Goal: Task Accomplishment & Management: Complete application form

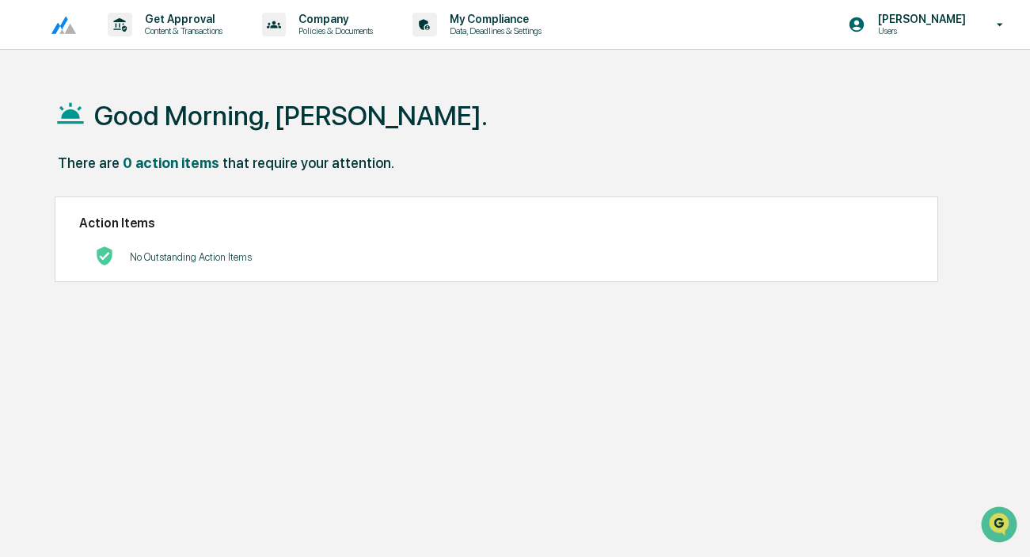
click at [182, 259] on p "No Outstanding Action Items" at bounding box center [191, 257] width 122 height 12
click at [371, 17] on p "Company" at bounding box center [333, 19] width 95 height 13
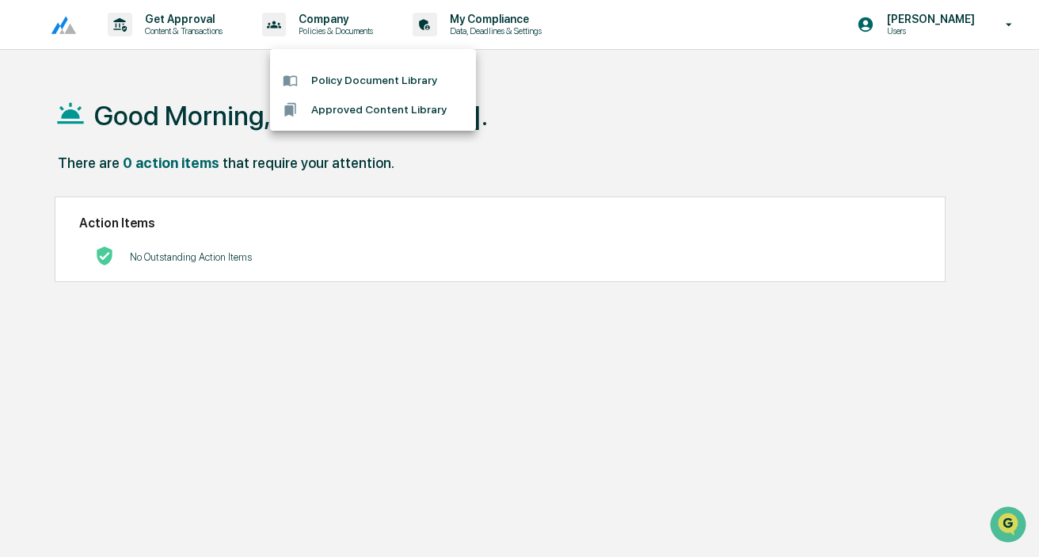
click at [529, 32] on div at bounding box center [519, 278] width 1039 height 557
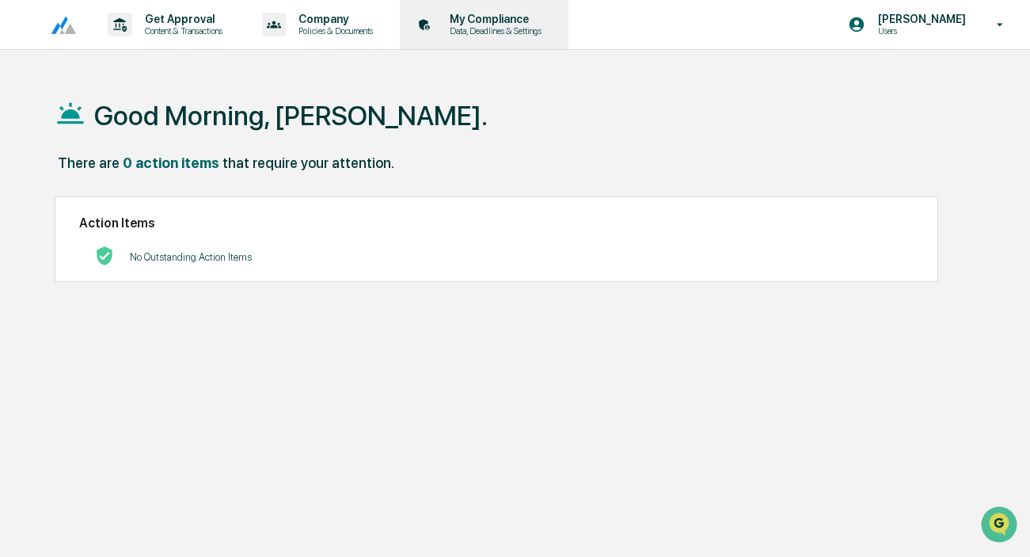
click at [527, 31] on p "Data, Deadlines & Settings" at bounding box center [493, 30] width 112 height 11
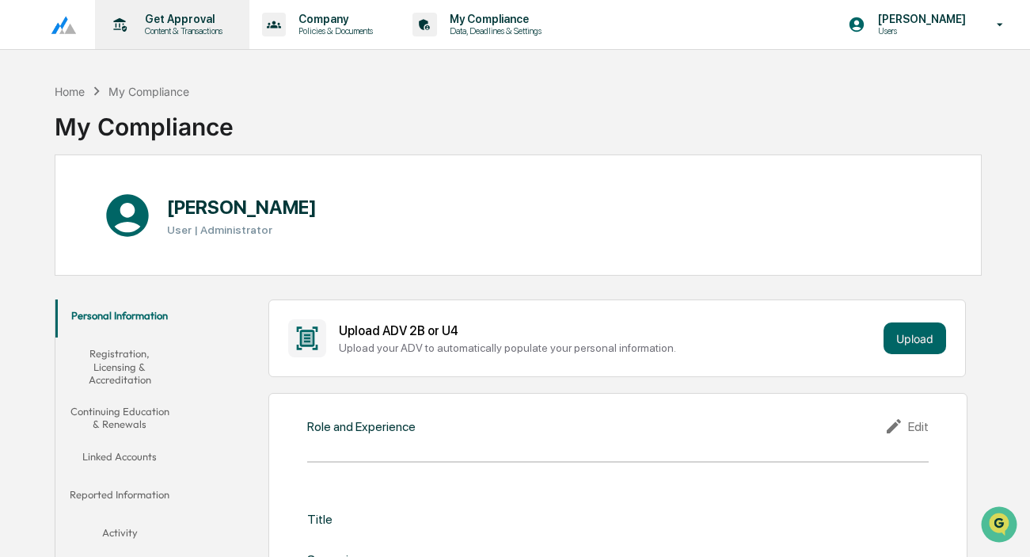
click at [162, 21] on p "Get Approval" at bounding box center [181, 19] width 98 height 13
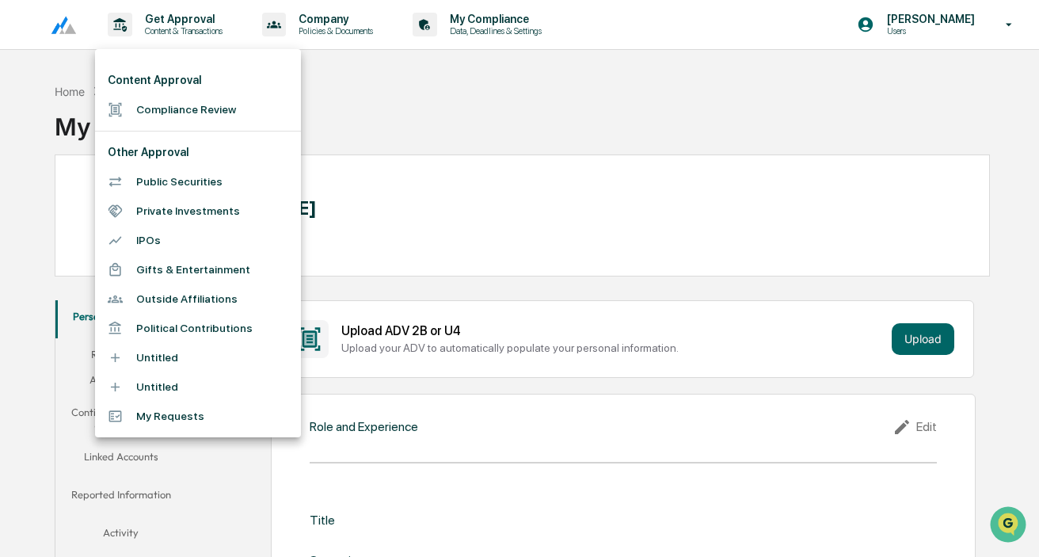
click at [173, 129] on ul "Content Approval Compliance Review Other Approval Public Securities Private Inv…" at bounding box center [198, 243] width 206 height 388
click at [173, 119] on li "Compliance Review" at bounding box center [198, 109] width 206 height 29
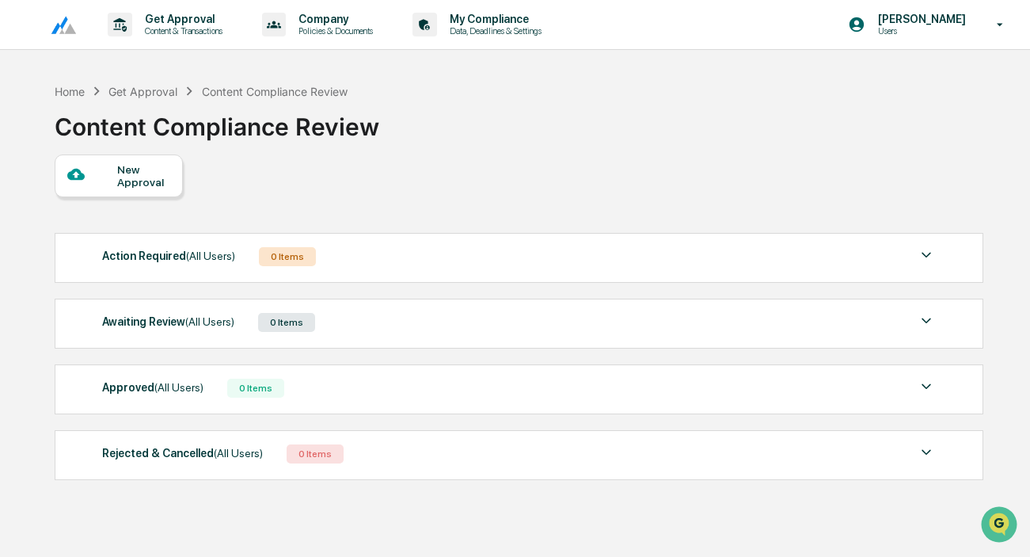
click at [124, 169] on div "New Approval" at bounding box center [143, 175] width 53 height 25
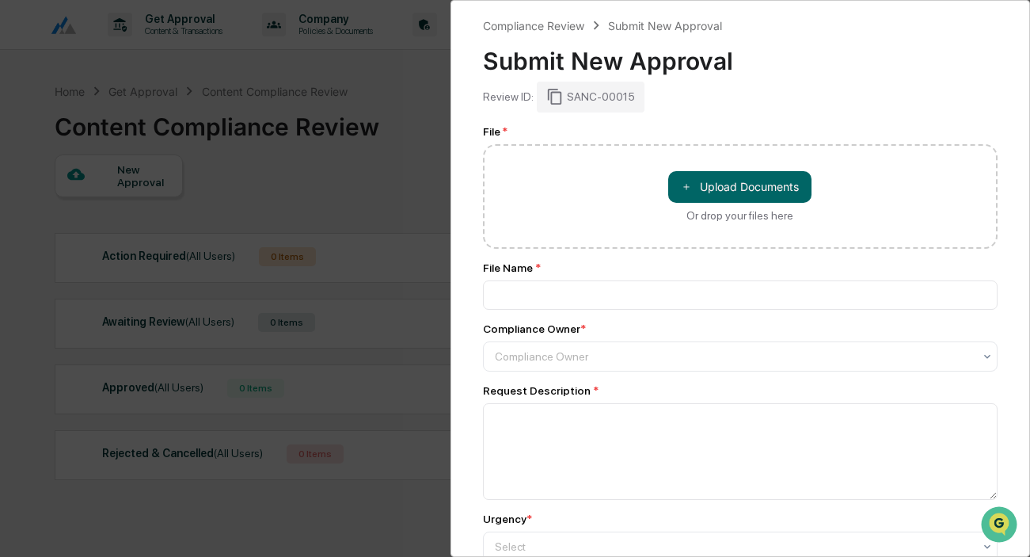
click at [329, 157] on div "Compliance Review Submit New Approval Submit New Approval Review ID: SANC-00015…" at bounding box center [515, 278] width 1030 height 557
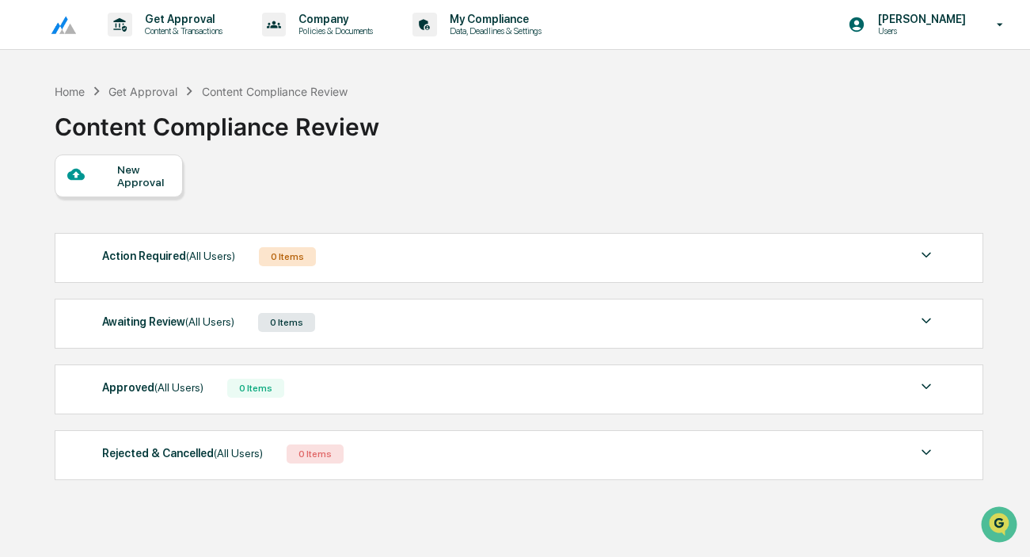
click at [154, 101] on div "Content Compliance Review" at bounding box center [217, 120] width 325 height 41
click at [365, 30] on p "Policies & Documents" at bounding box center [333, 30] width 95 height 11
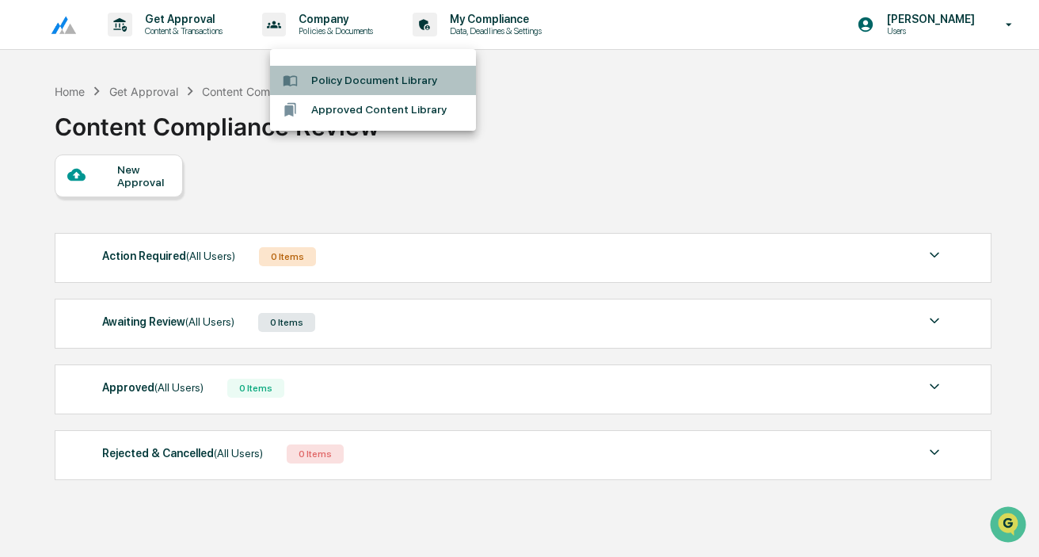
click at [385, 78] on li "Policy Document Library" at bounding box center [373, 80] width 206 height 29
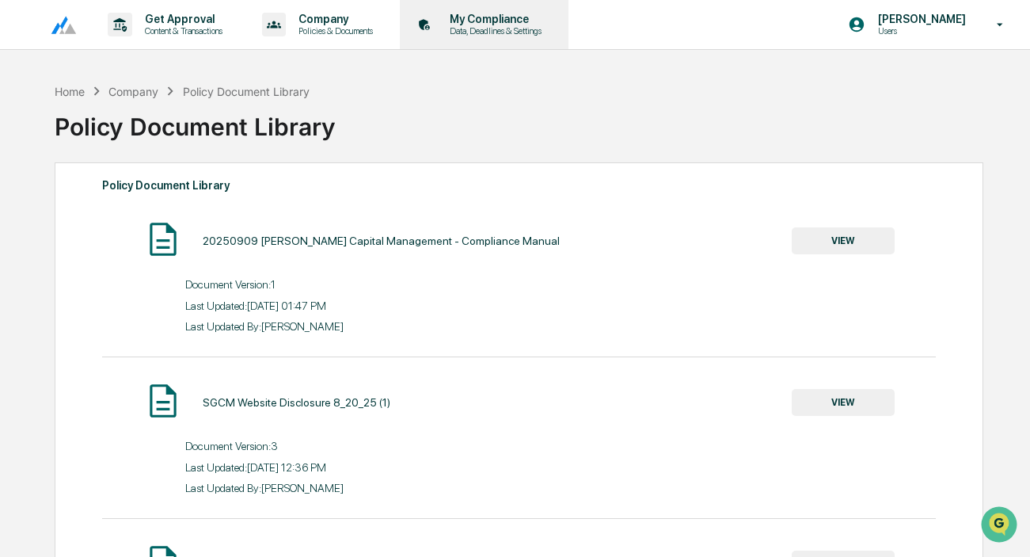
click at [524, 39] on div "My Compliance Data, Deadlines & Settings" at bounding box center [482, 24] width 153 height 49
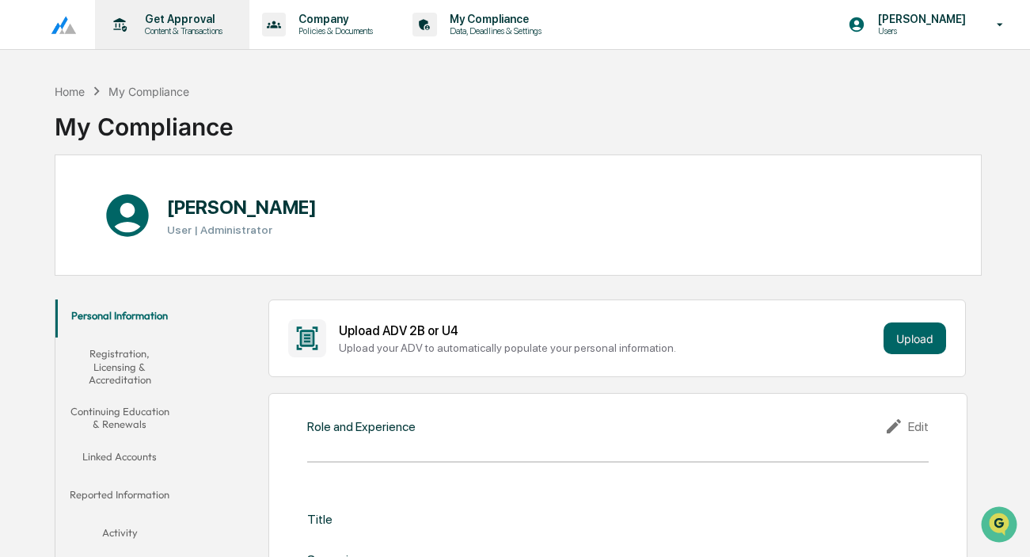
click at [149, 31] on p "Content & Transactions" at bounding box center [181, 30] width 98 height 11
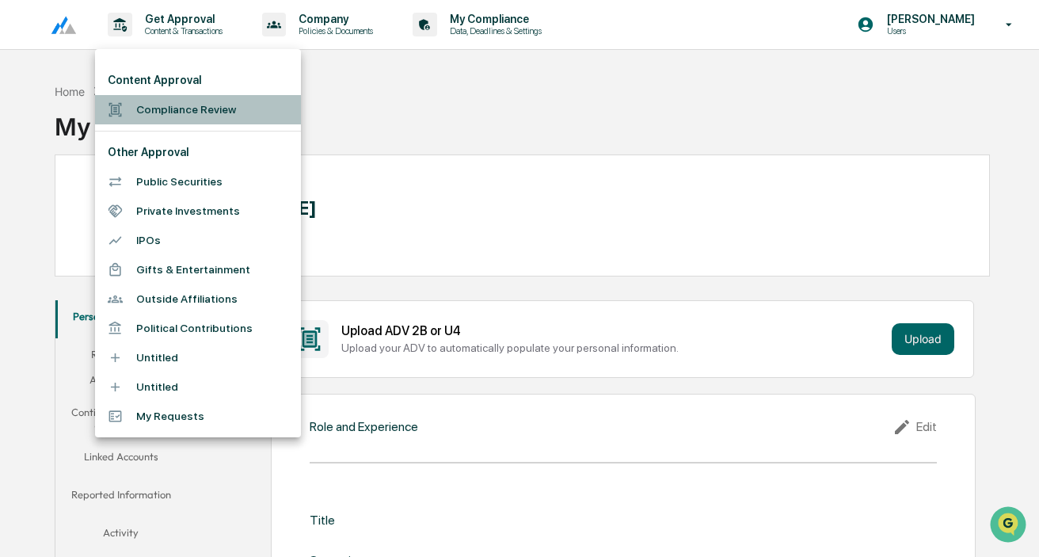
click at [150, 111] on li "Compliance Review" at bounding box center [198, 109] width 206 height 29
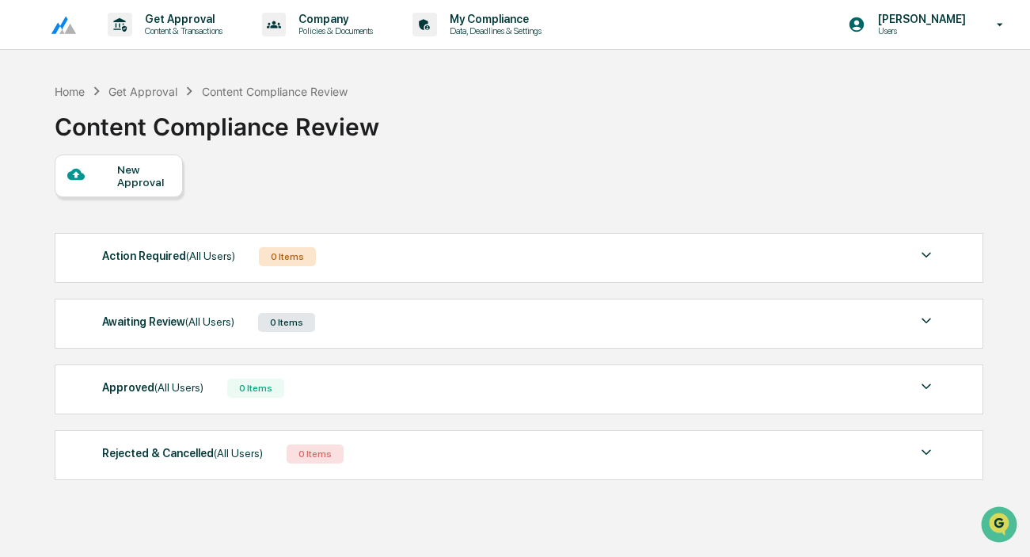
click at [53, 27] on img at bounding box center [57, 25] width 38 height 20
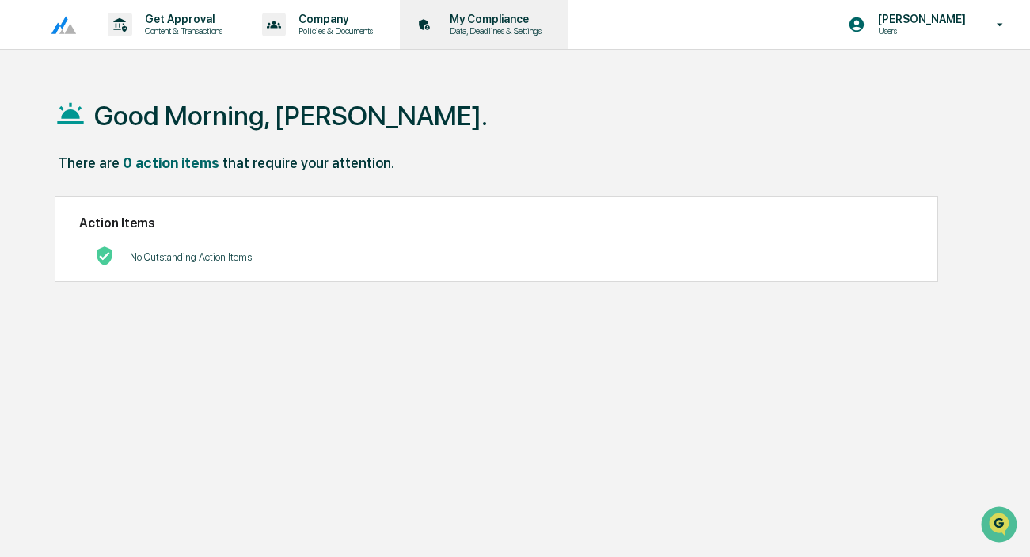
click at [549, 25] on p "My Compliance" at bounding box center [493, 19] width 112 height 13
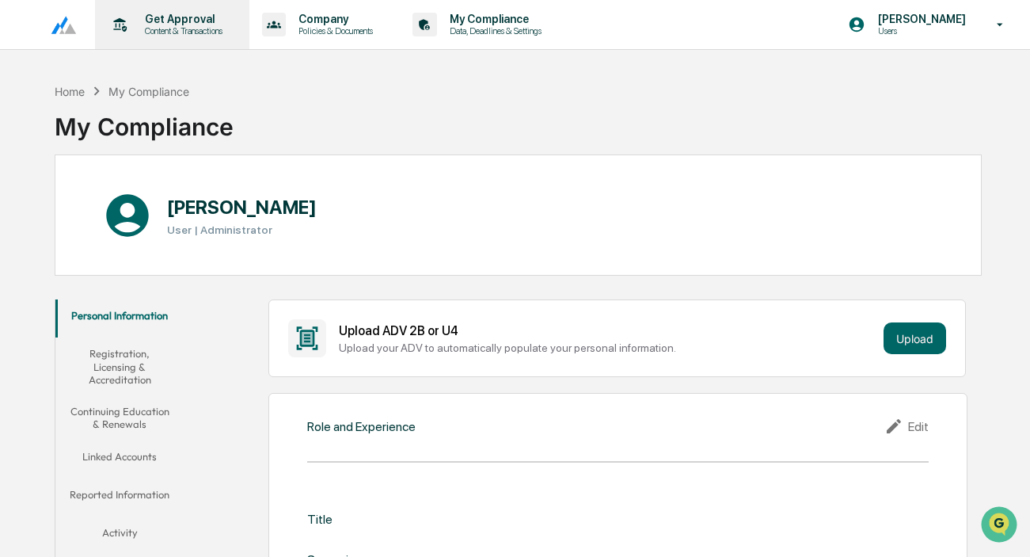
click at [196, 37] on div "Get Approval Content & Transactions" at bounding box center [170, 24] width 139 height 49
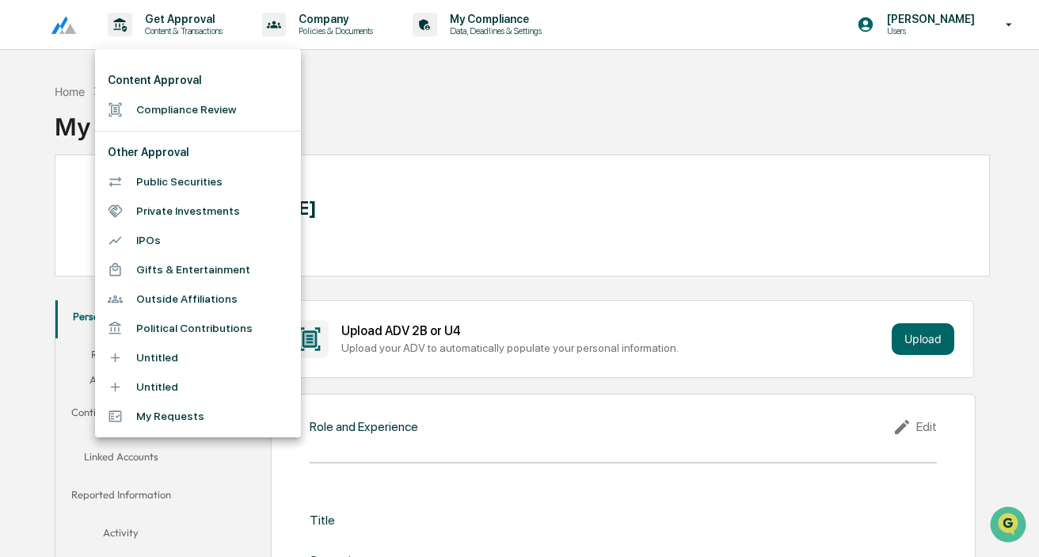
drag, startPoint x: 999, startPoint y: 3, endPoint x: 983, endPoint y: 6, distance: 16.9
click at [983, 6] on div at bounding box center [519, 278] width 1039 height 557
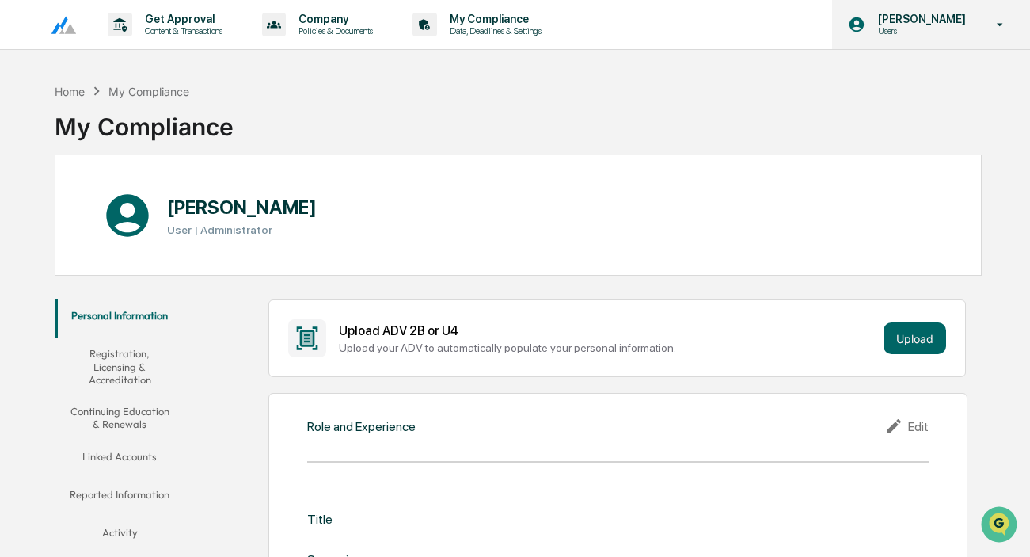
click at [952, 15] on p "[PERSON_NAME]" at bounding box center [919, 19] width 108 height 13
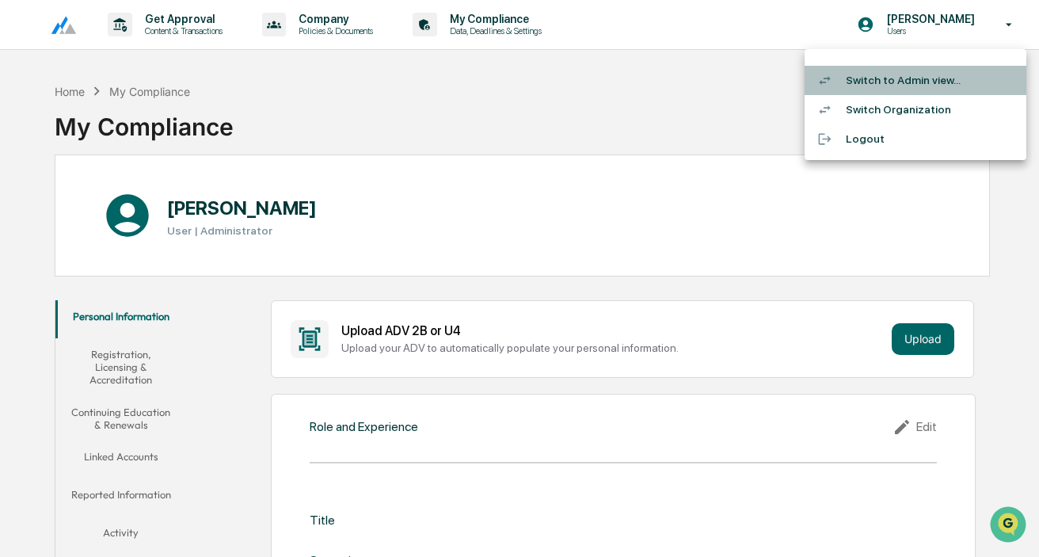
click at [938, 78] on li "Switch to Admin view..." at bounding box center [915, 80] width 222 height 29
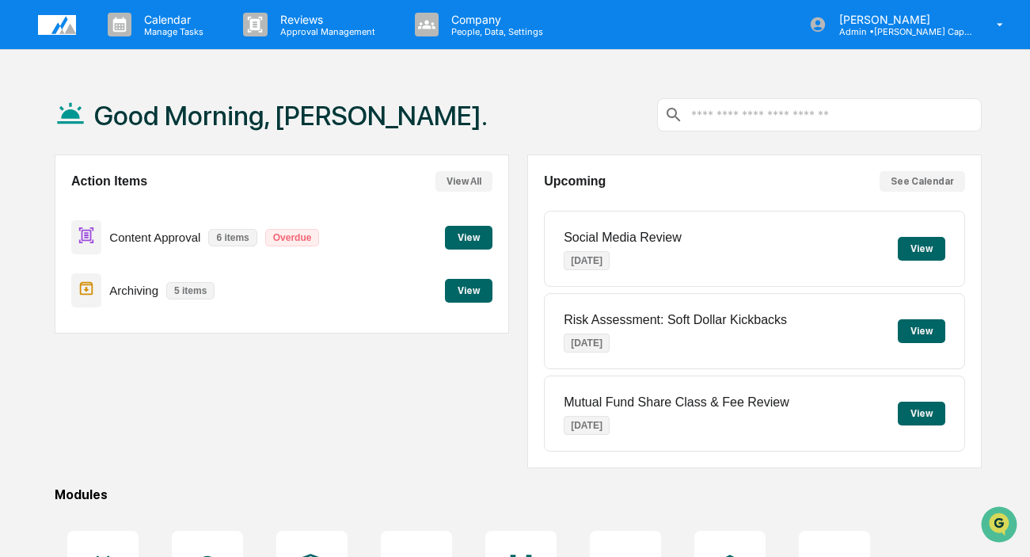
click at [219, 241] on p "6 items" at bounding box center [232, 237] width 48 height 17
click at [469, 244] on button "View" at bounding box center [469, 238] width 48 height 24
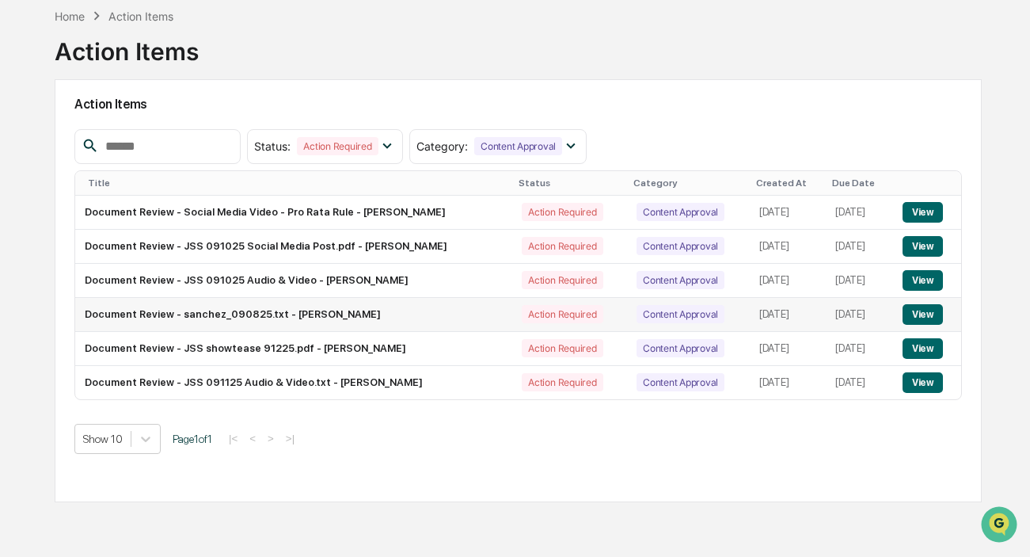
scroll to position [74, 0]
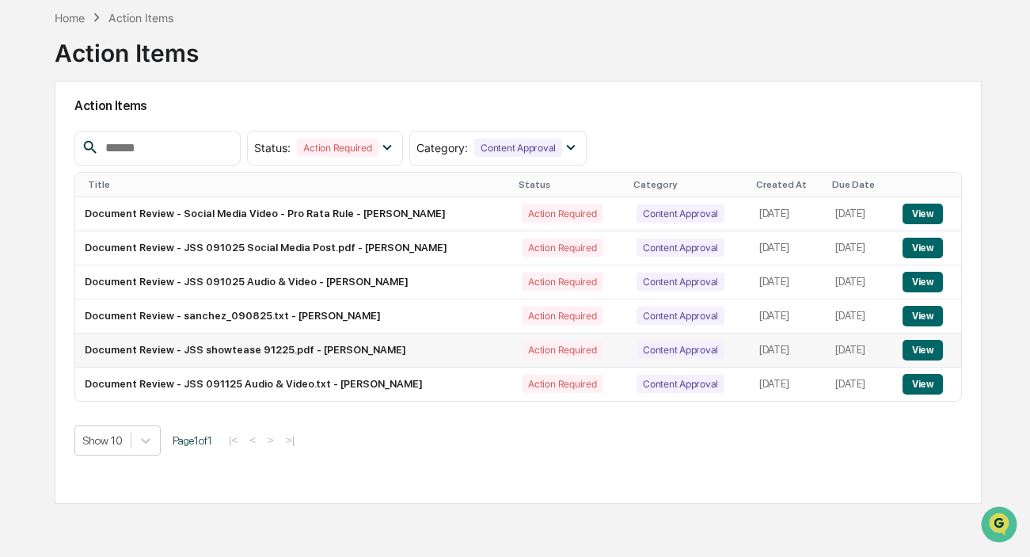
click at [922, 352] on button "View" at bounding box center [923, 350] width 40 height 21
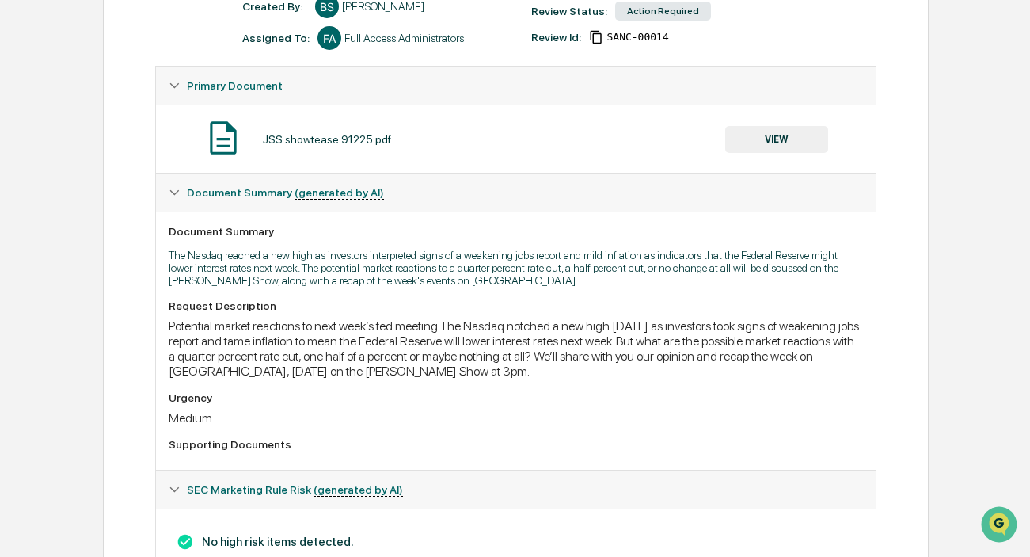
scroll to position [231, 0]
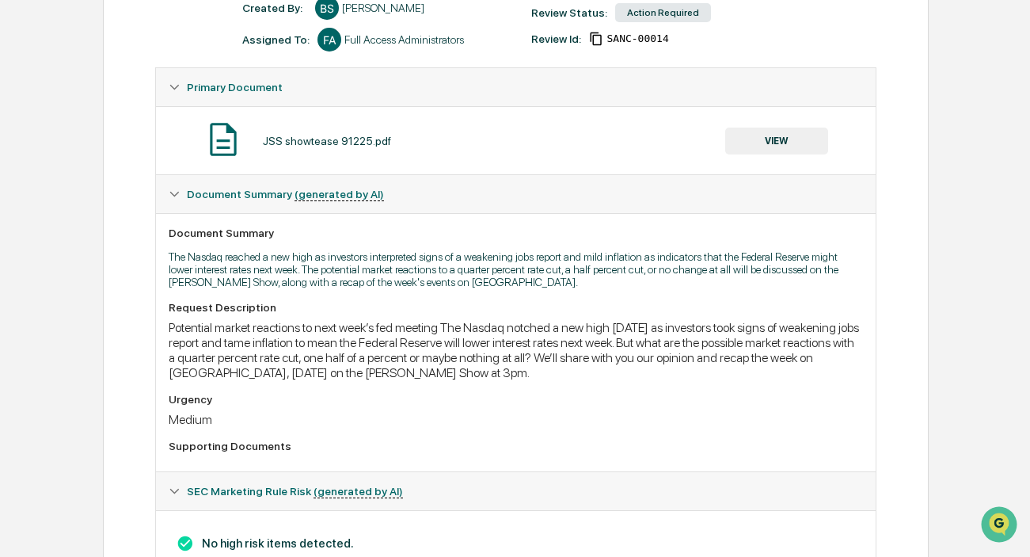
click at [740, 150] on button "VIEW" at bounding box center [776, 140] width 103 height 27
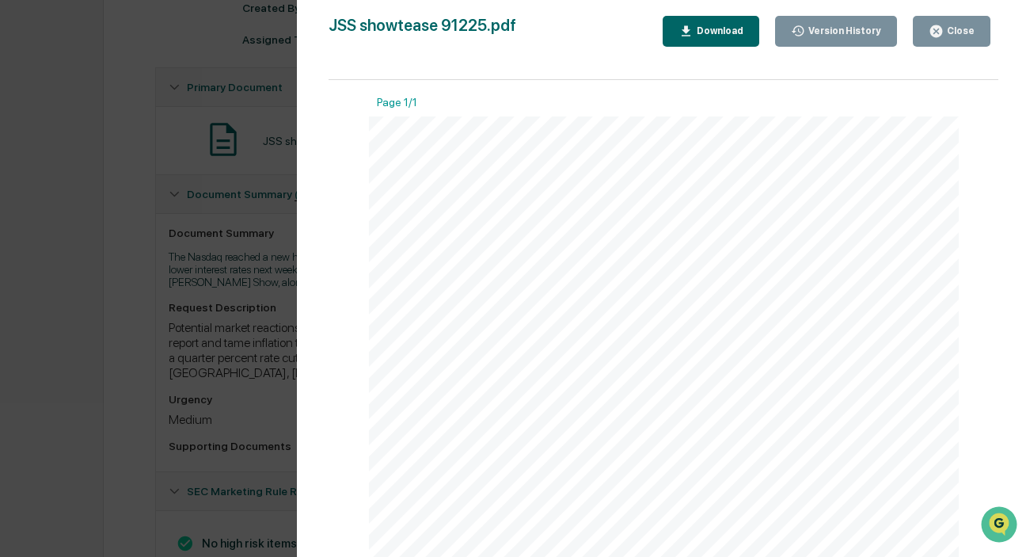
click at [246, 241] on div "Version History 09/12/2025, 08:28 PM Bailey Sanchez JSS showtease 91225.pdf Clo…" at bounding box center [515, 278] width 1030 height 557
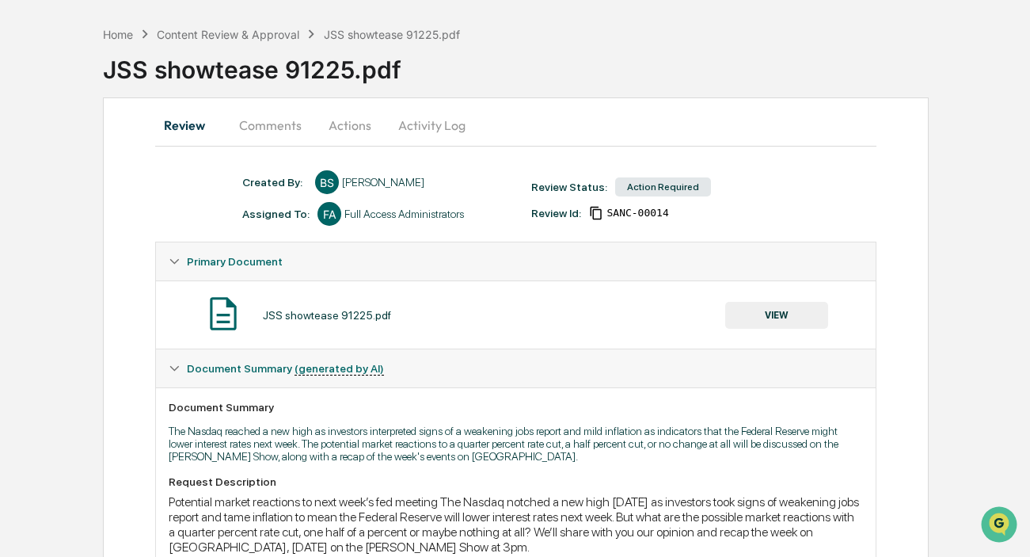
scroll to position [0, 0]
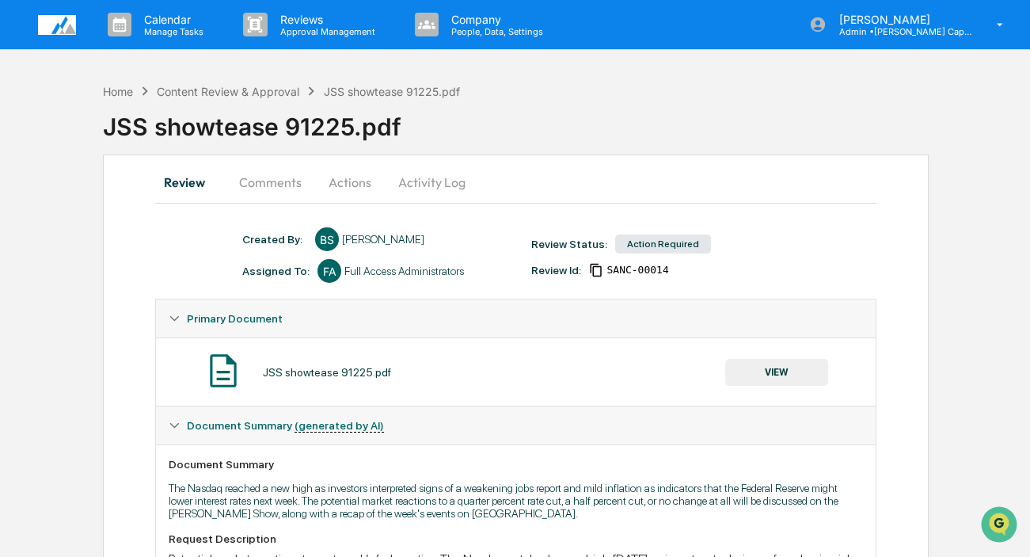
click at [250, 188] on button "Comments" at bounding box center [270, 182] width 88 height 38
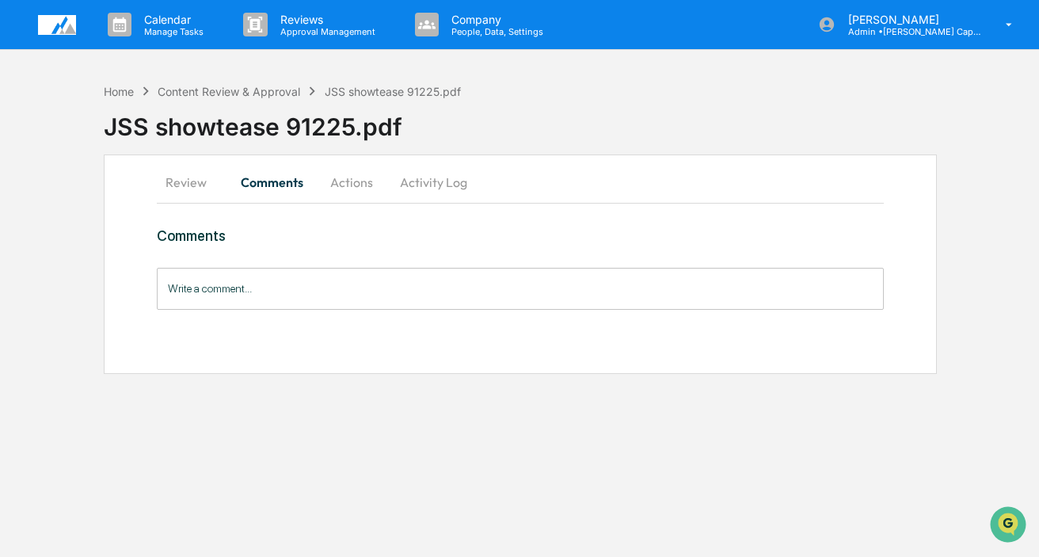
click at [248, 272] on input "Write a comment..." at bounding box center [520, 289] width 727 height 42
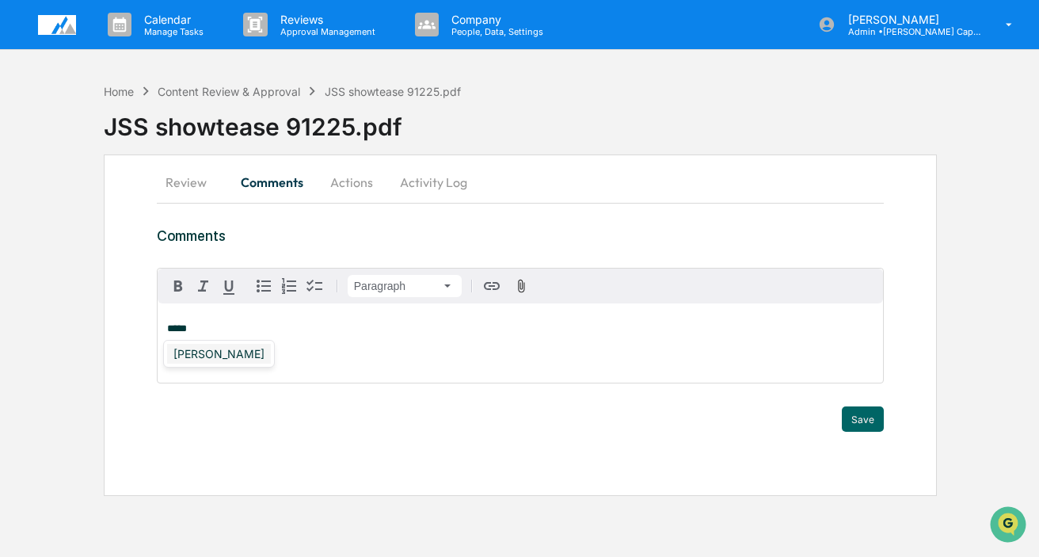
click at [214, 352] on div "[PERSON_NAME]" at bounding box center [219, 354] width 104 height 20
click at [851, 424] on button "Save" at bounding box center [863, 418] width 42 height 25
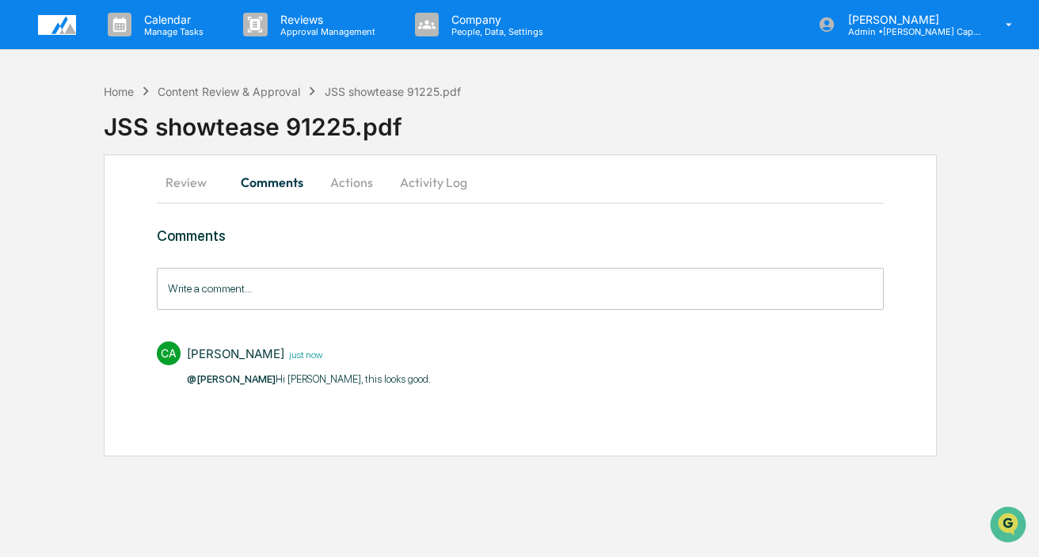
click at [343, 177] on button "Actions" at bounding box center [351, 182] width 71 height 38
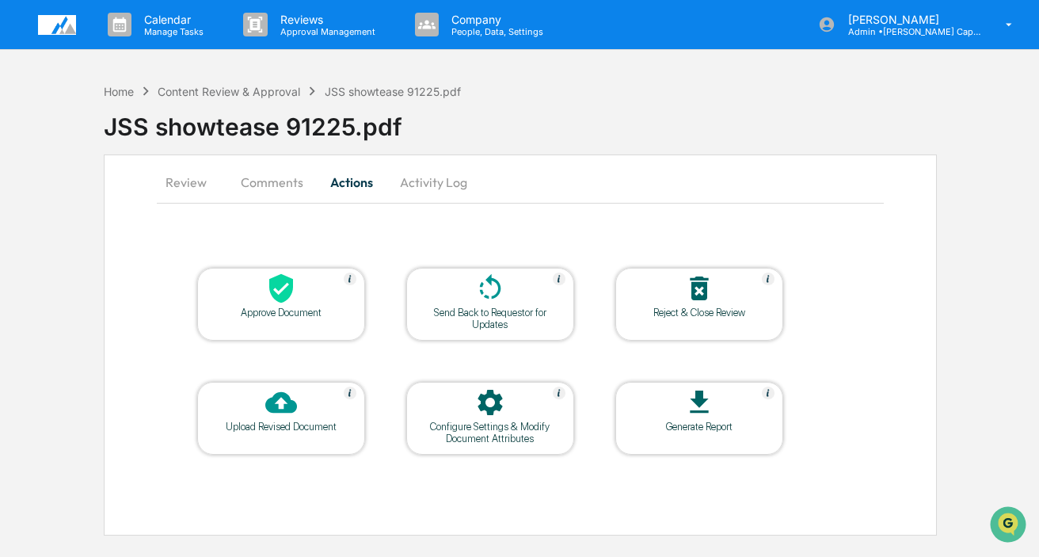
click at [259, 290] on div at bounding box center [281, 289] width 158 height 34
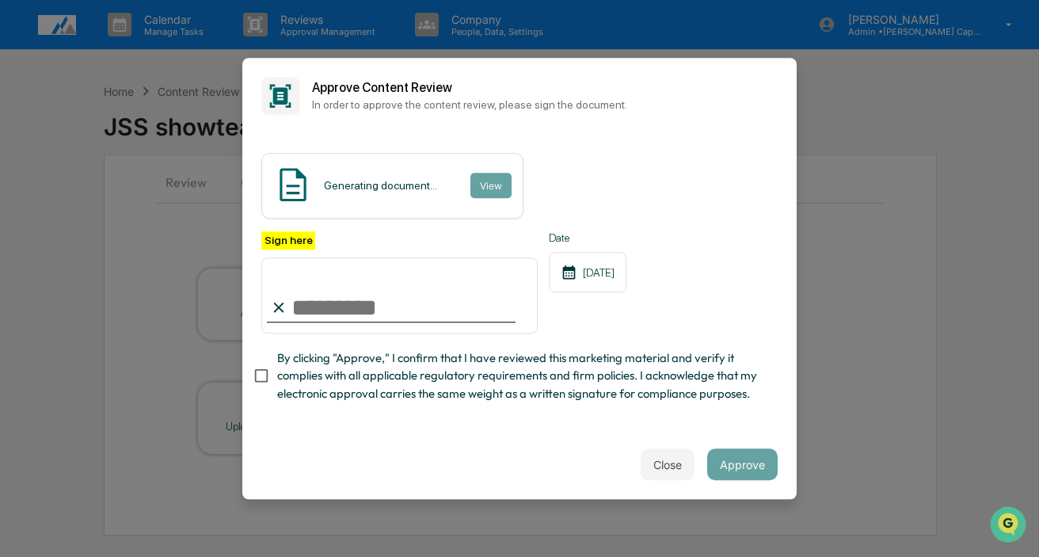
click at [374, 315] on input "Sign here" at bounding box center [399, 295] width 276 height 76
type input "**********"
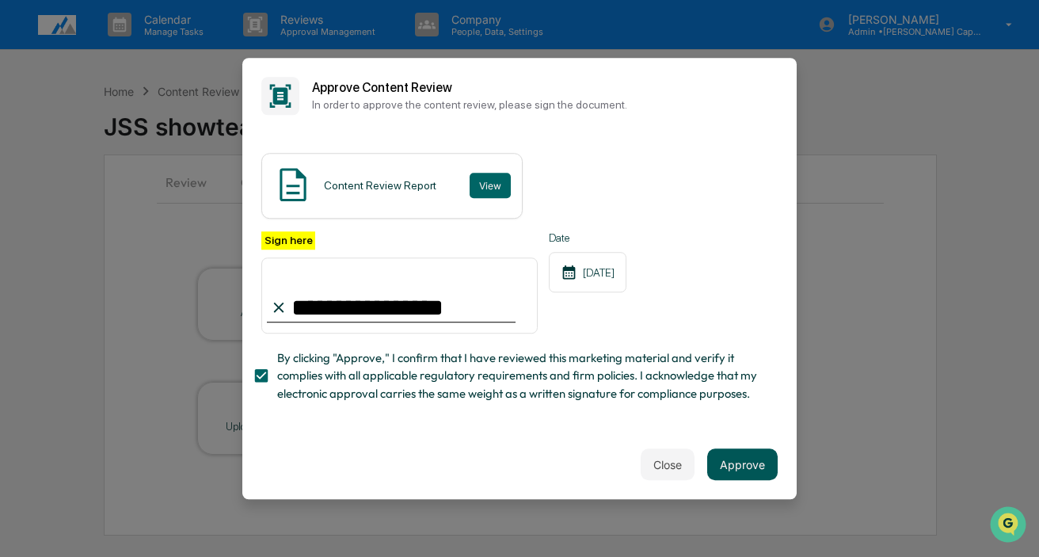
click at [752, 463] on button "Approve" at bounding box center [742, 464] width 70 height 32
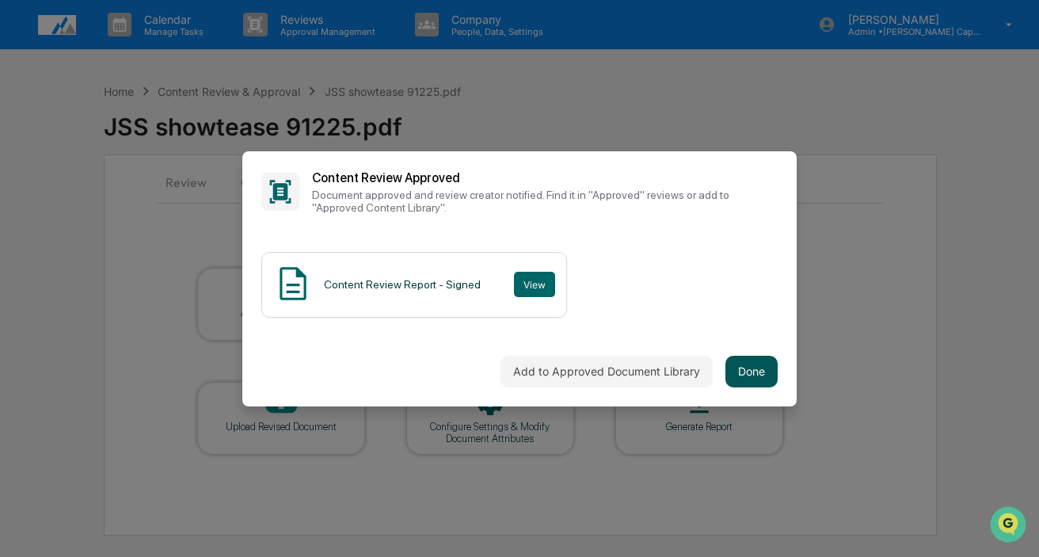
click at [747, 355] on button "Done" at bounding box center [751, 371] width 52 height 32
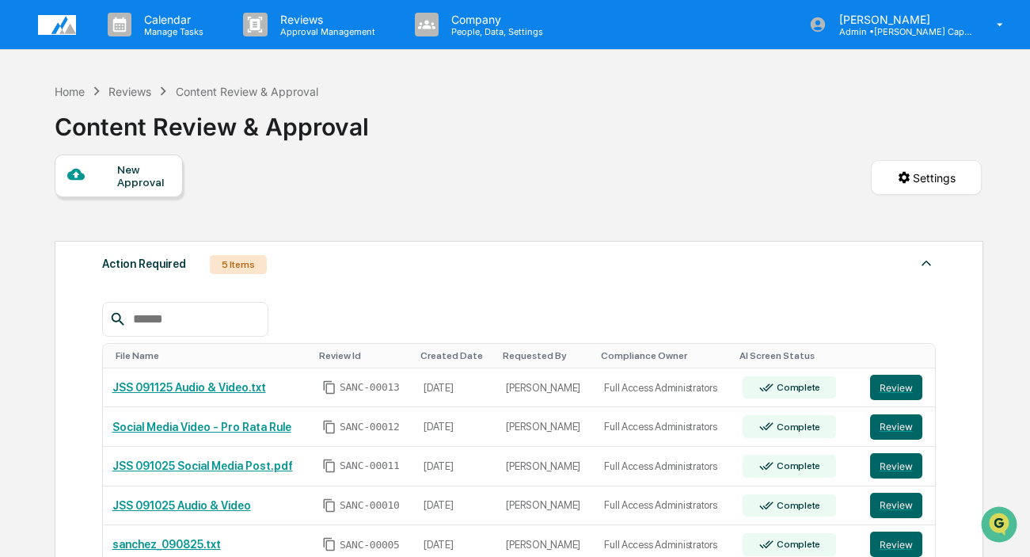
click at [238, 260] on div "5 Items" at bounding box center [238, 264] width 57 height 19
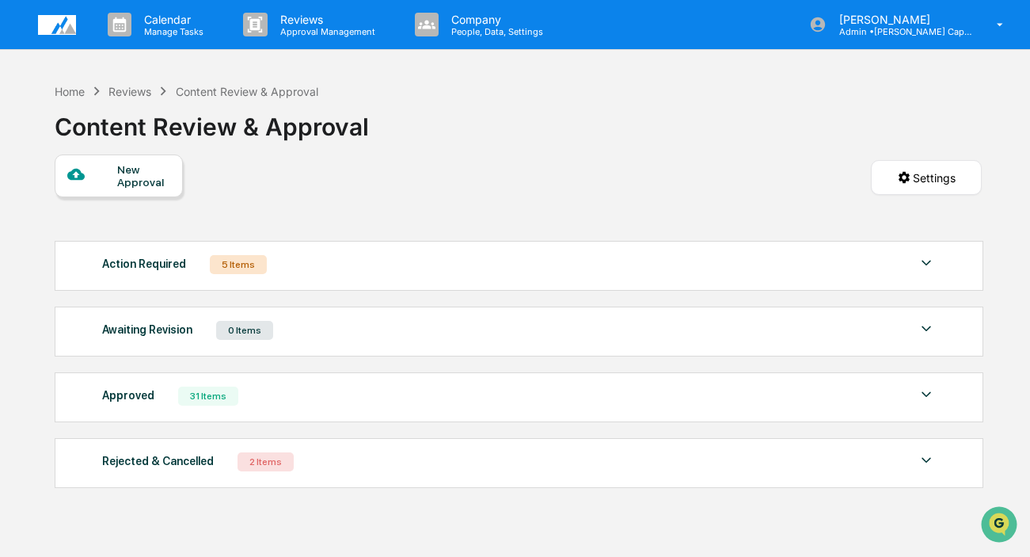
click at [238, 261] on div "5 Items" at bounding box center [238, 264] width 57 height 19
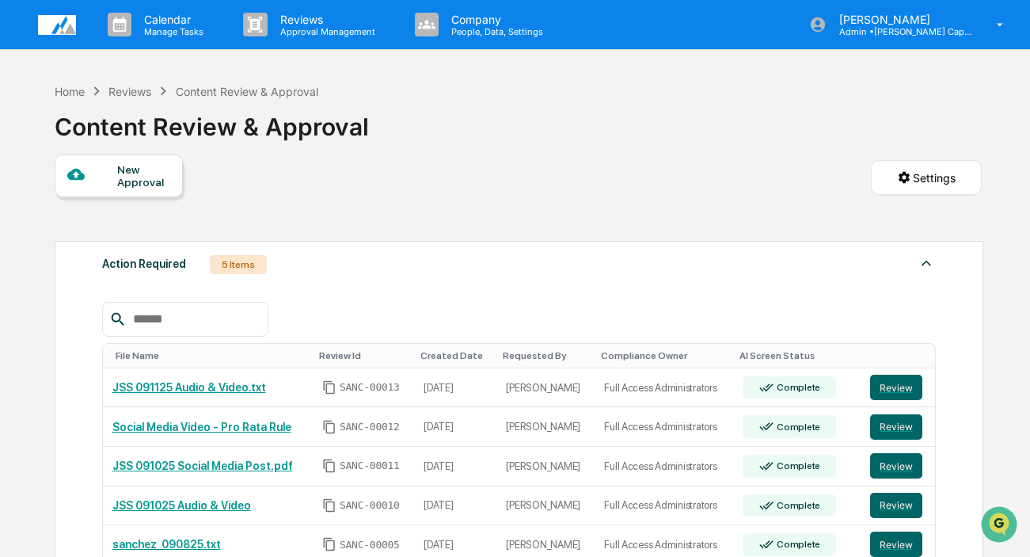
click at [121, 97] on div "Reviews" at bounding box center [129, 91] width 43 height 13
click at [133, 93] on div "Reviews" at bounding box center [129, 91] width 43 height 13
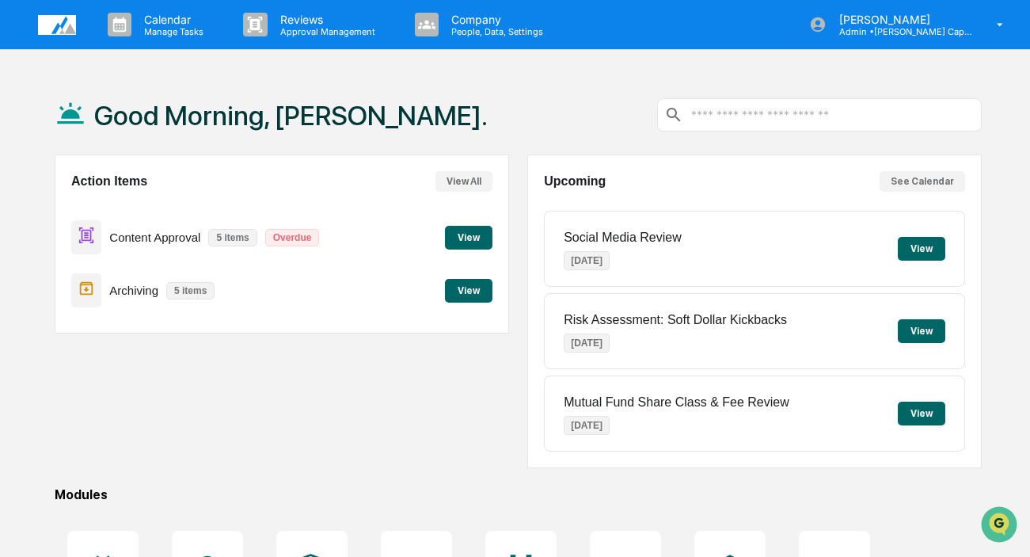
click at [173, 241] on p "Content Approval" at bounding box center [154, 236] width 91 height 13
click at [481, 243] on button "View" at bounding box center [469, 238] width 48 height 24
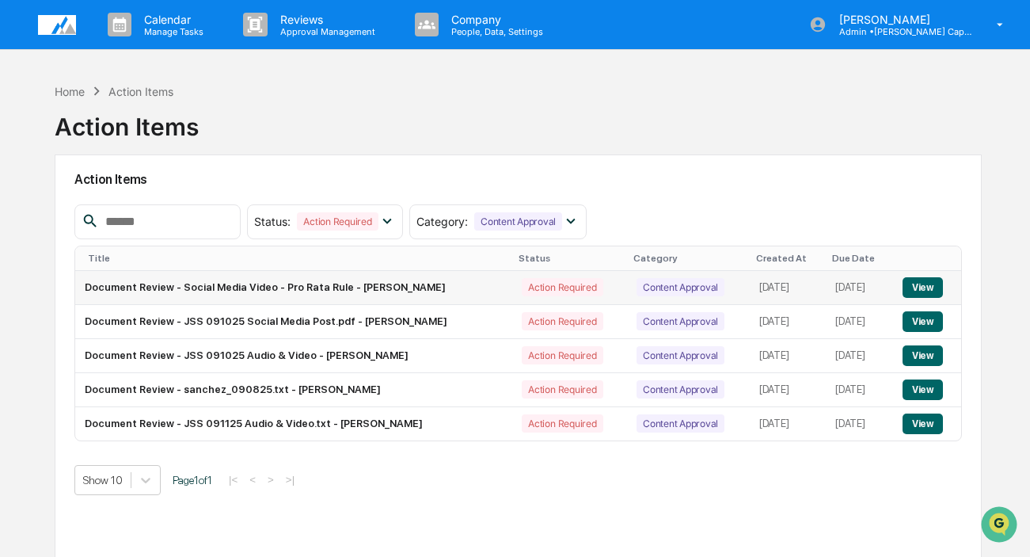
click at [932, 293] on button "View" at bounding box center [923, 287] width 40 height 21
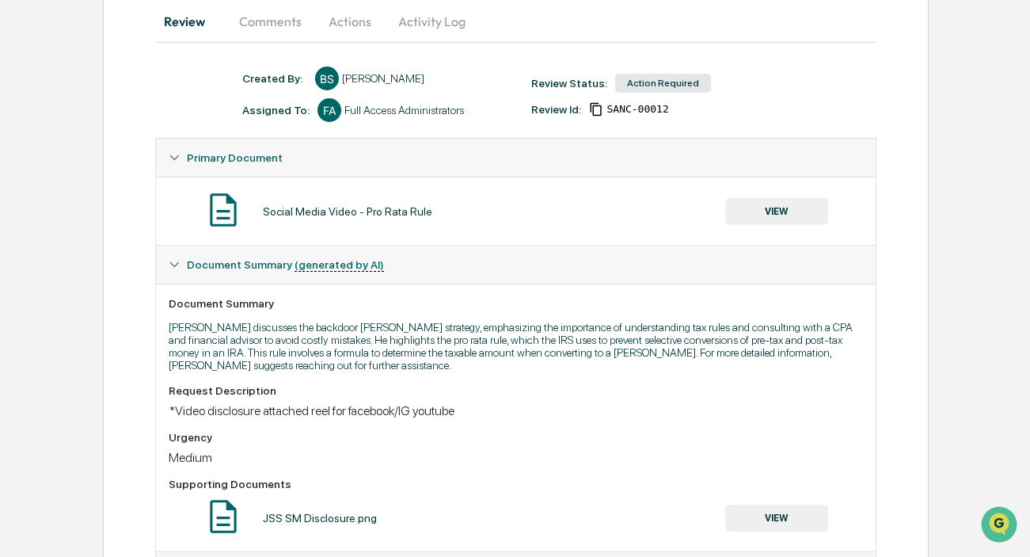
scroll to position [158, 0]
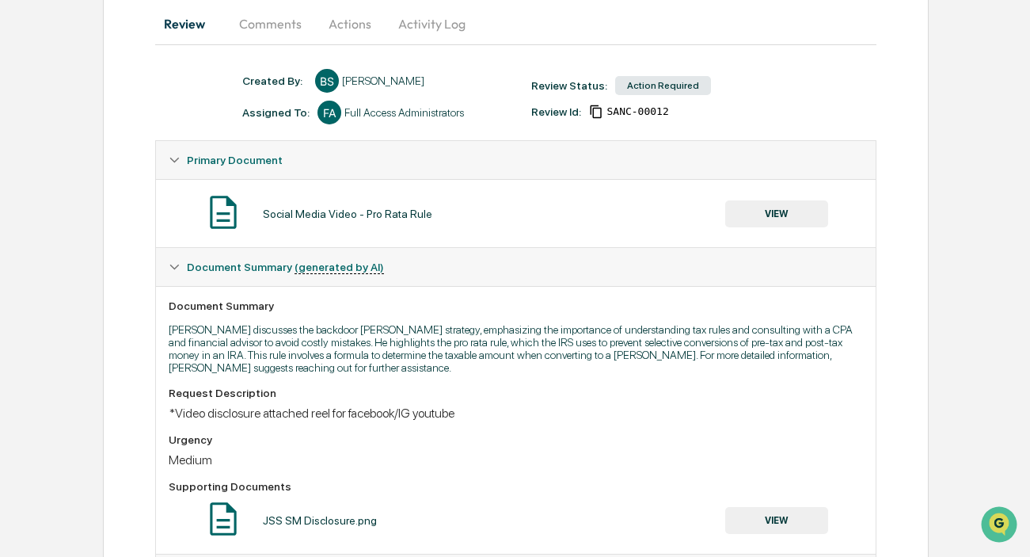
click at [789, 223] on button "VIEW" at bounding box center [776, 213] width 103 height 27
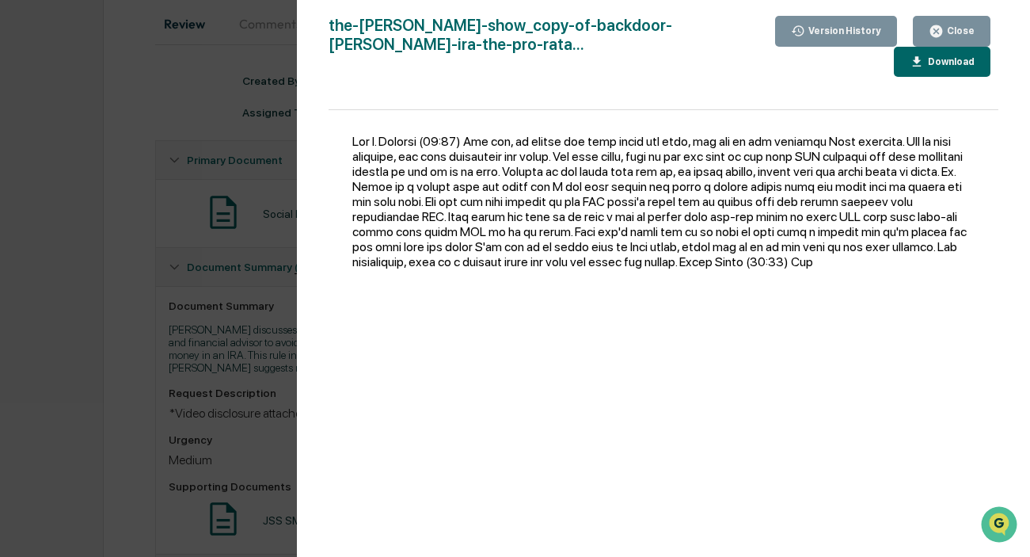
click at [954, 17] on button "Close" at bounding box center [952, 31] width 78 height 31
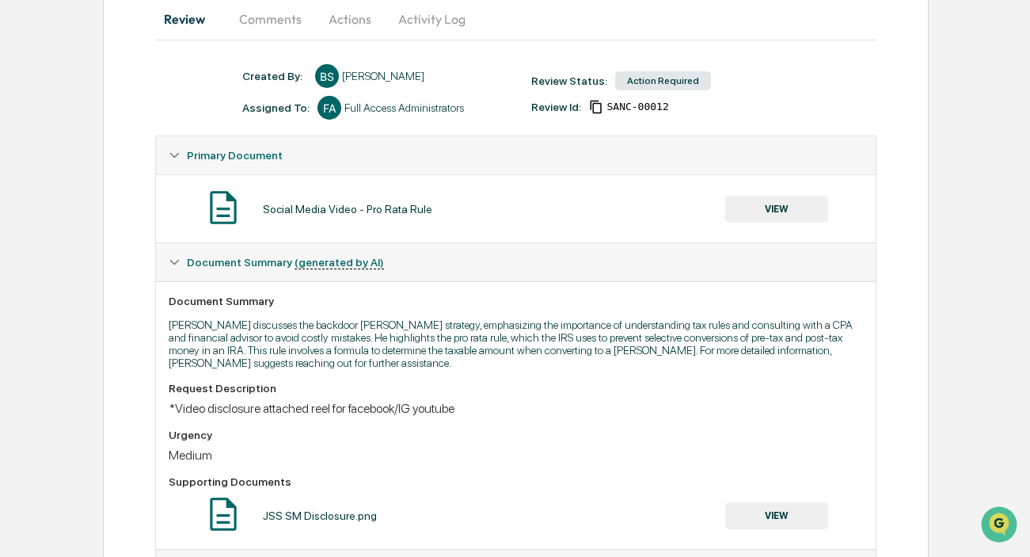
scroll to position [77, 0]
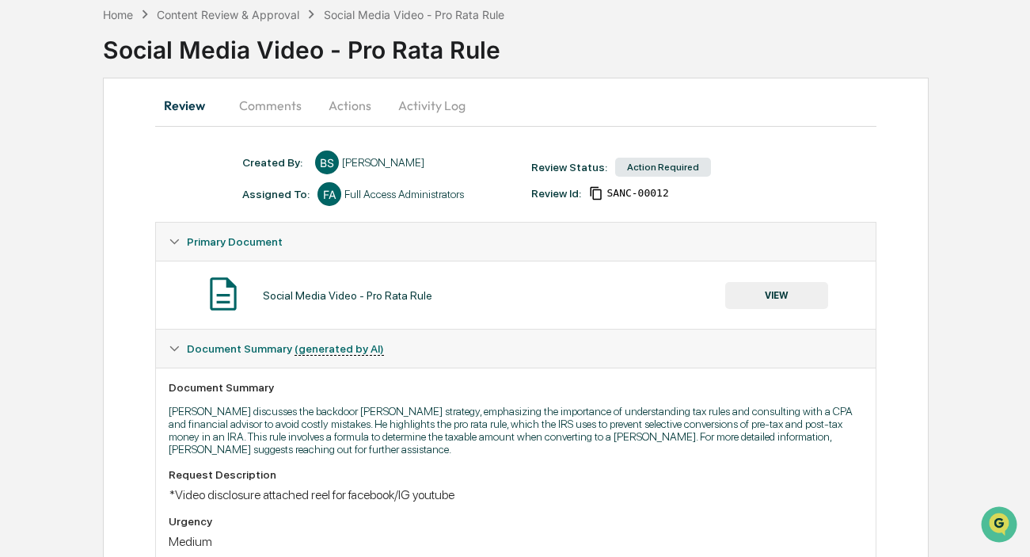
click at [287, 97] on button "Comments" at bounding box center [270, 105] width 88 height 38
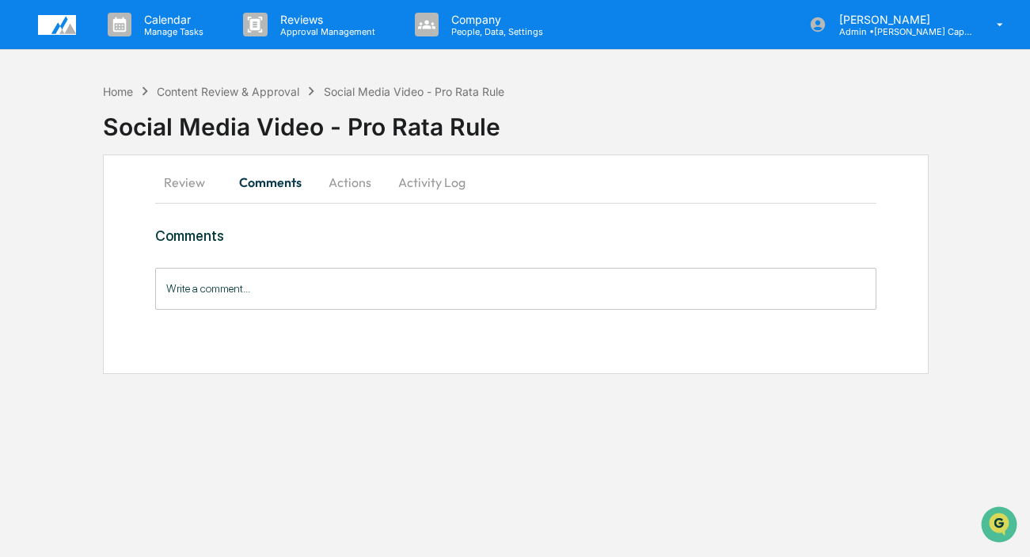
scroll to position [0, 0]
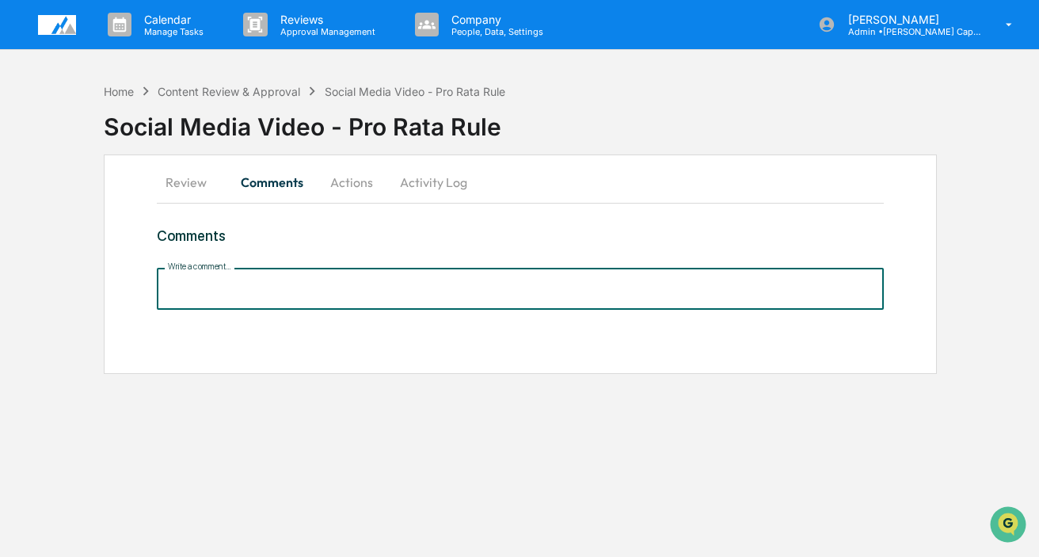
click at [284, 283] on input "Write a comment..." at bounding box center [520, 289] width 727 height 42
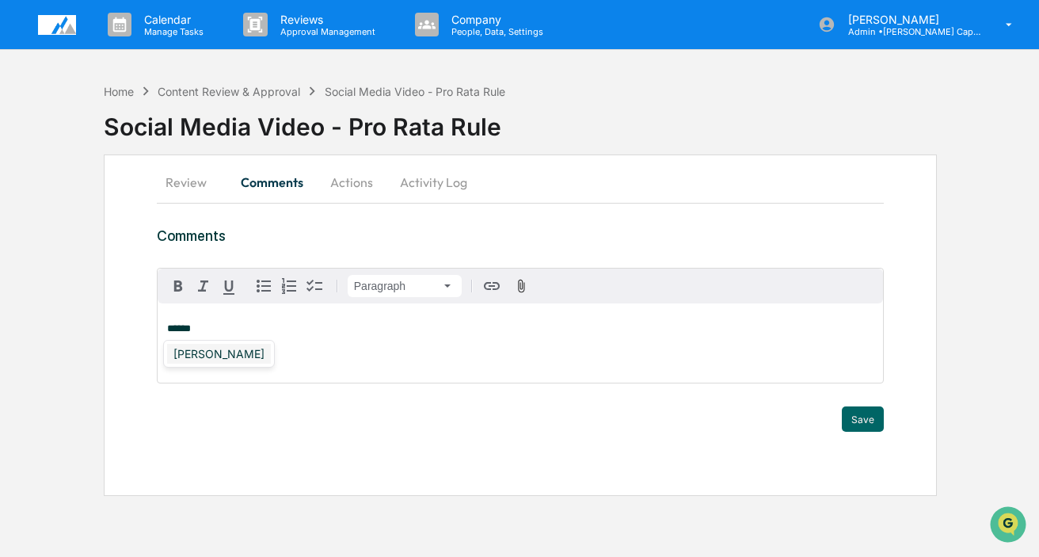
click at [227, 361] on div "[PERSON_NAME]" at bounding box center [219, 354] width 104 height 20
click at [856, 413] on button "Save" at bounding box center [863, 418] width 42 height 25
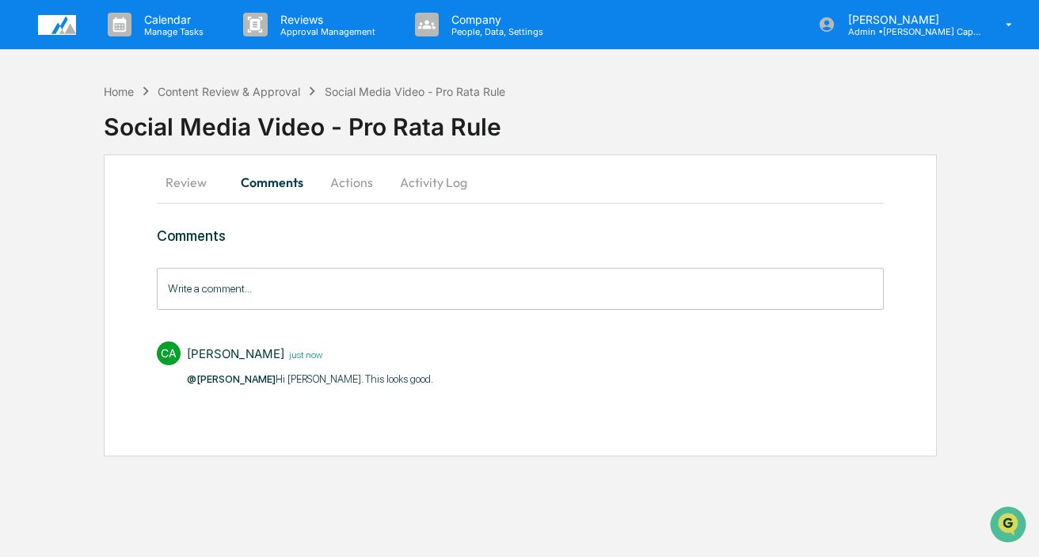
click at [346, 184] on button "Actions" at bounding box center [351, 182] width 71 height 38
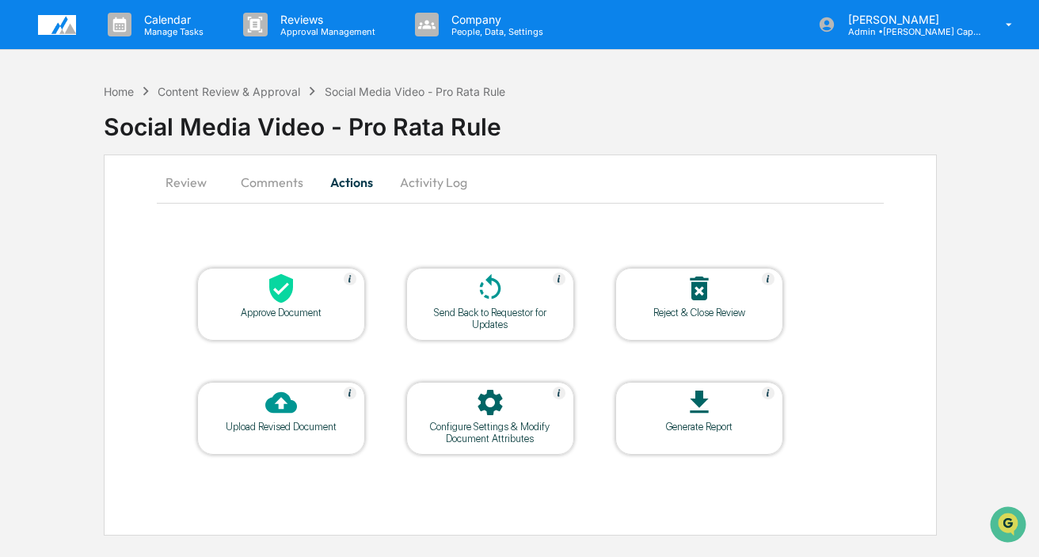
click at [279, 293] on icon at bounding box center [281, 288] width 32 height 32
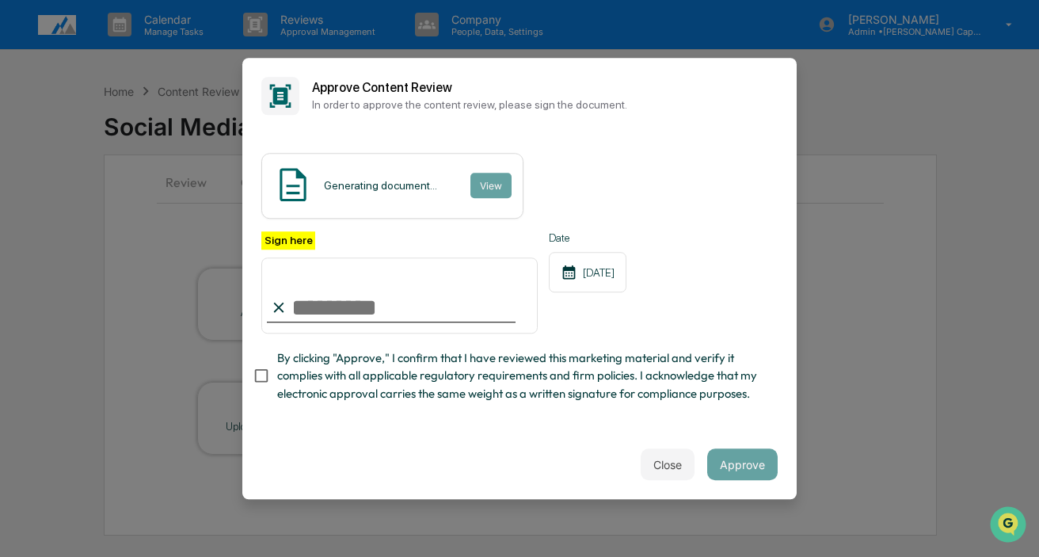
click at [324, 314] on input "Sign here" at bounding box center [399, 295] width 276 height 76
type input "**********"
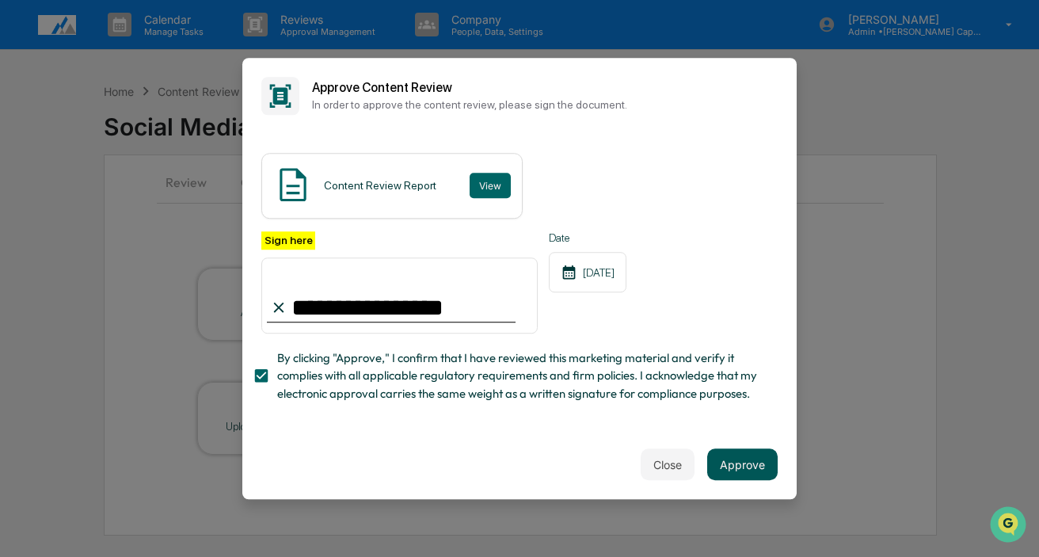
click at [740, 473] on button "Approve" at bounding box center [742, 464] width 70 height 32
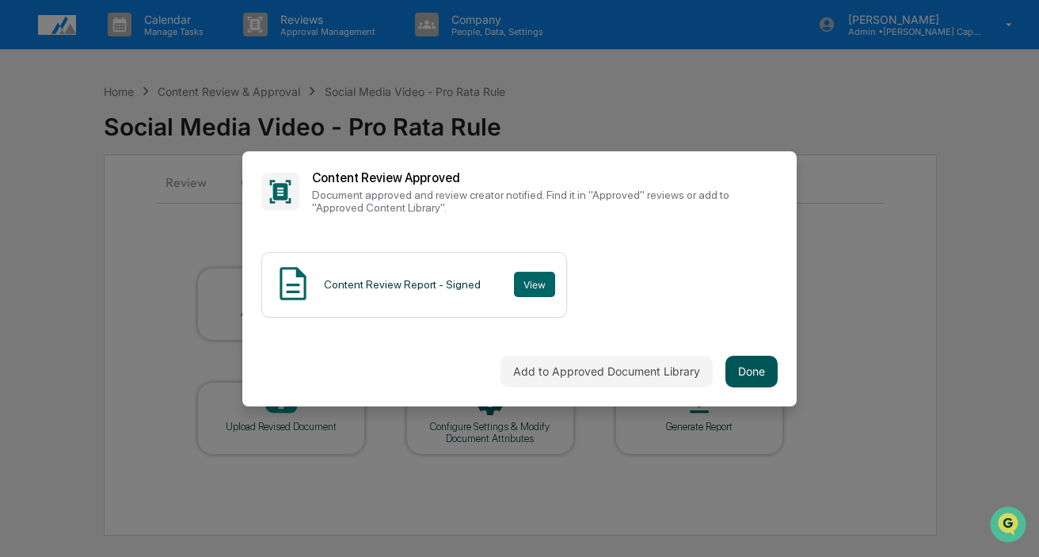
click at [751, 370] on button "Done" at bounding box center [751, 371] width 52 height 32
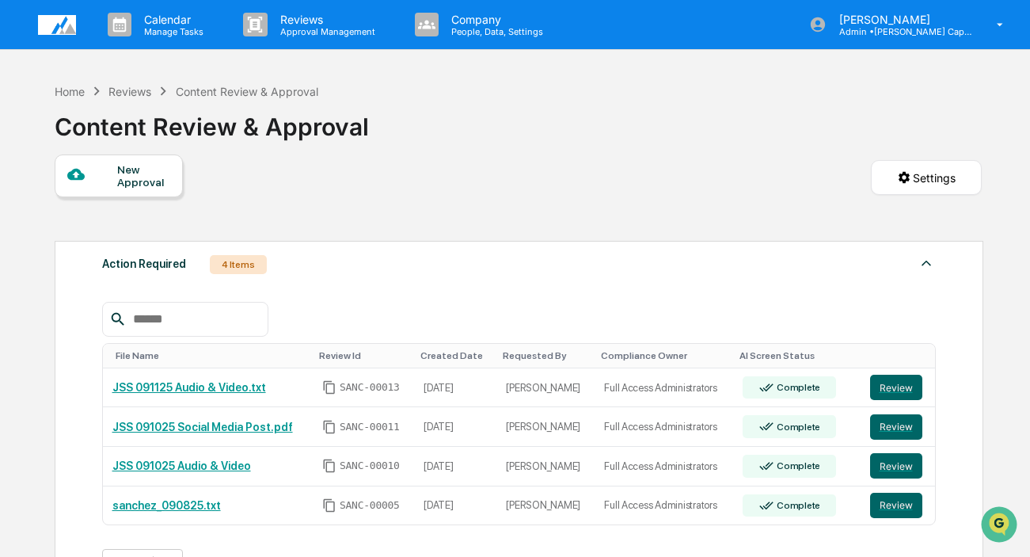
click at [137, 100] on div "Content Review & Approval" at bounding box center [212, 120] width 314 height 41
click at [137, 89] on div "Reviews" at bounding box center [129, 91] width 43 height 13
click at [139, 93] on div "Reviews" at bounding box center [129, 91] width 43 height 13
click at [311, 207] on div "New Approval Settings" at bounding box center [518, 193] width 927 height 78
click at [134, 90] on div "Reviews" at bounding box center [129, 91] width 43 height 13
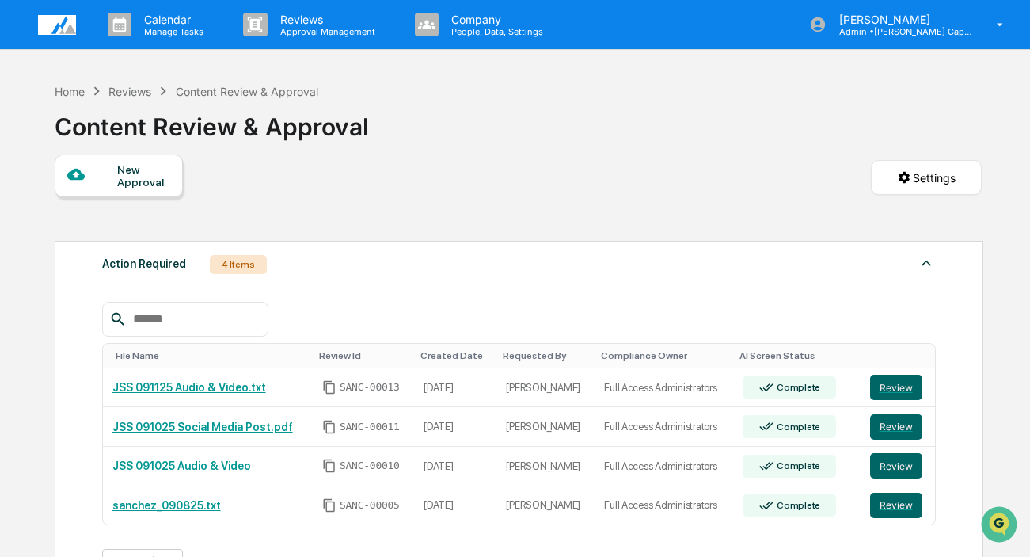
click at [140, 100] on div "Content Review & Approval" at bounding box center [212, 120] width 314 height 41
click at [314, 231] on div "New Approval Settings" at bounding box center [518, 193] width 927 height 78
click at [132, 89] on div "Reviews" at bounding box center [129, 91] width 43 height 13
click at [122, 192] on div "New Approval" at bounding box center [119, 175] width 128 height 43
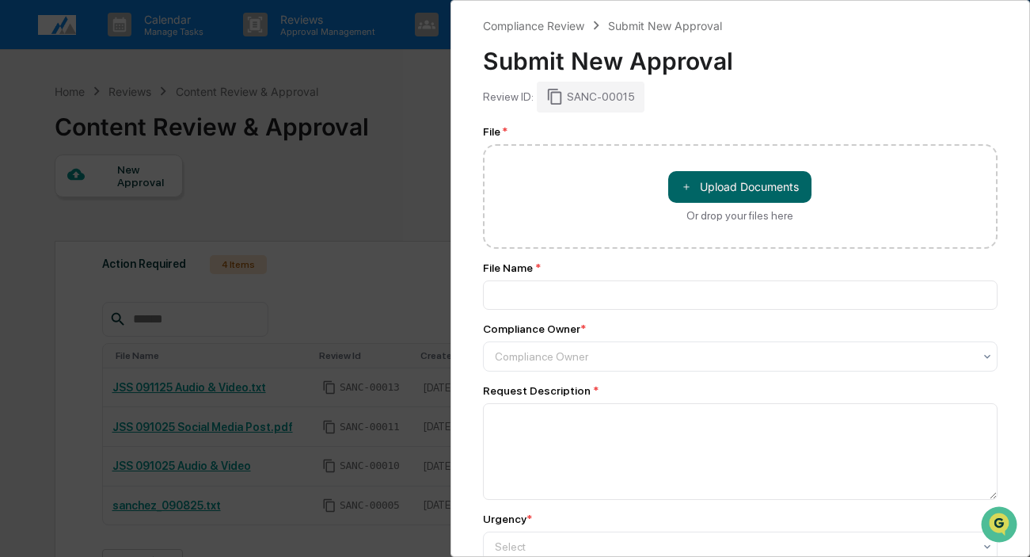
click at [329, 117] on div "Compliance Review Submit New Approval Submit New Approval Review ID: SANC-00015…" at bounding box center [515, 278] width 1030 height 557
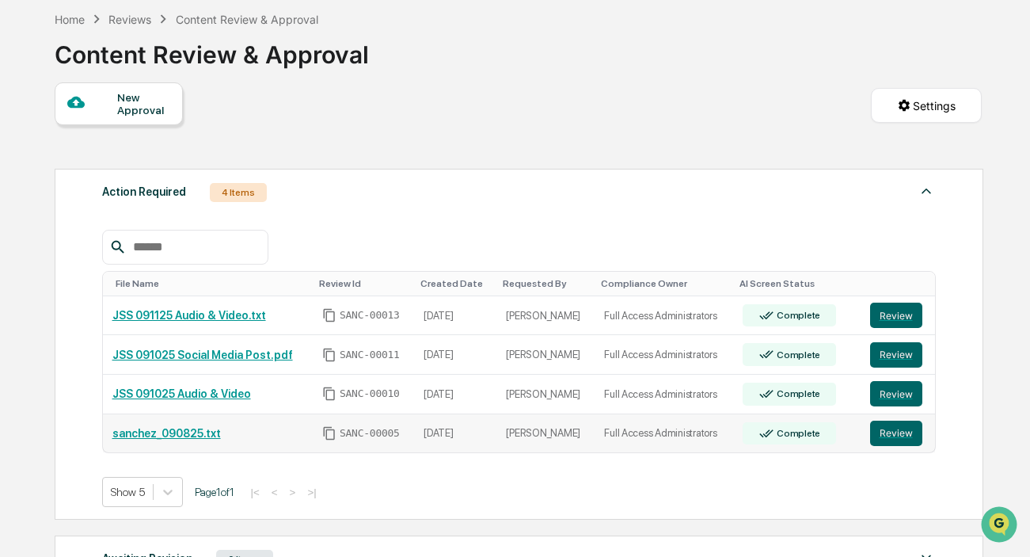
scroll to position [148, 0]
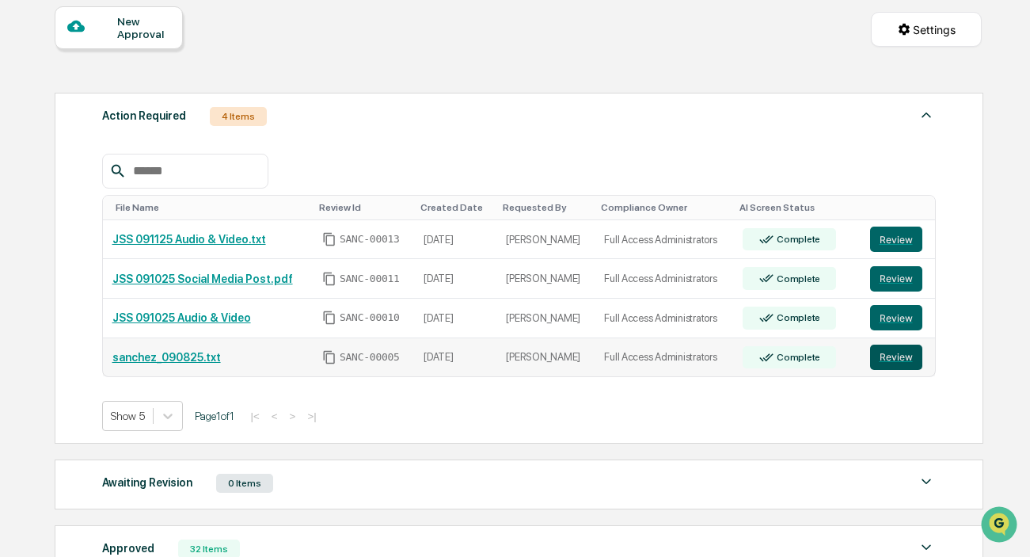
click at [890, 355] on button "Review" at bounding box center [896, 356] width 52 height 25
click at [898, 276] on button "Review" at bounding box center [896, 278] width 52 height 25
click at [890, 229] on button "Review" at bounding box center [896, 238] width 52 height 25
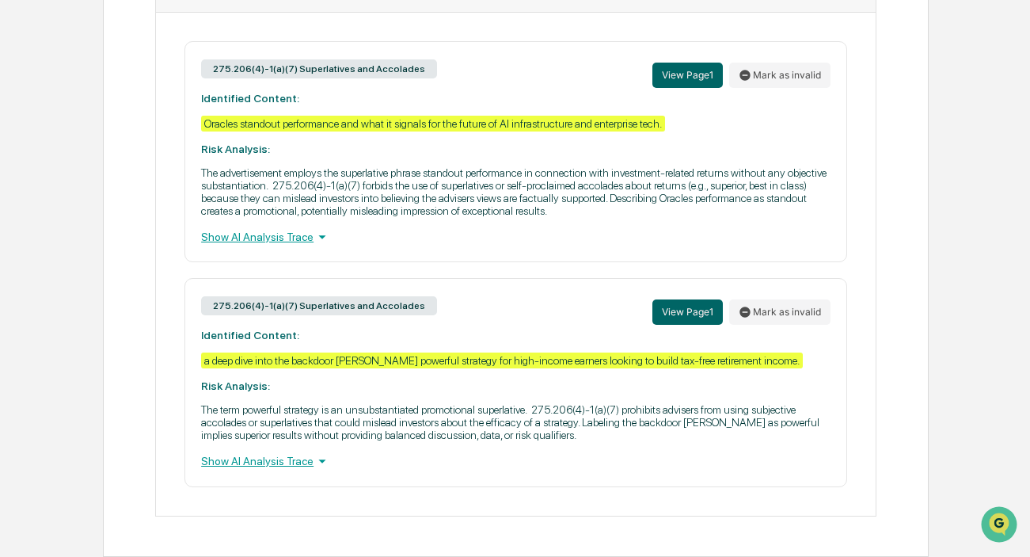
scroll to position [903, 0]
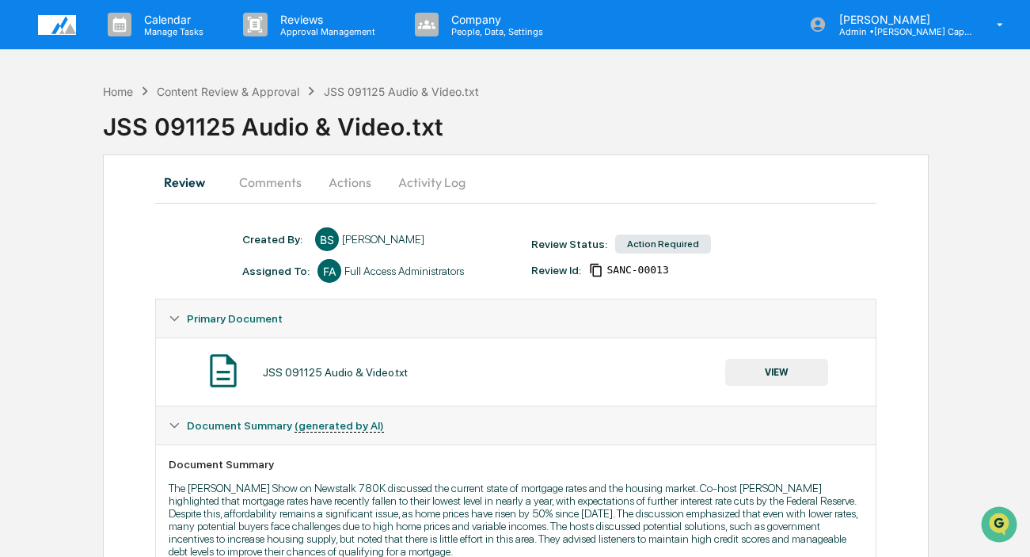
click at [260, 185] on button "Comments" at bounding box center [270, 182] width 88 height 38
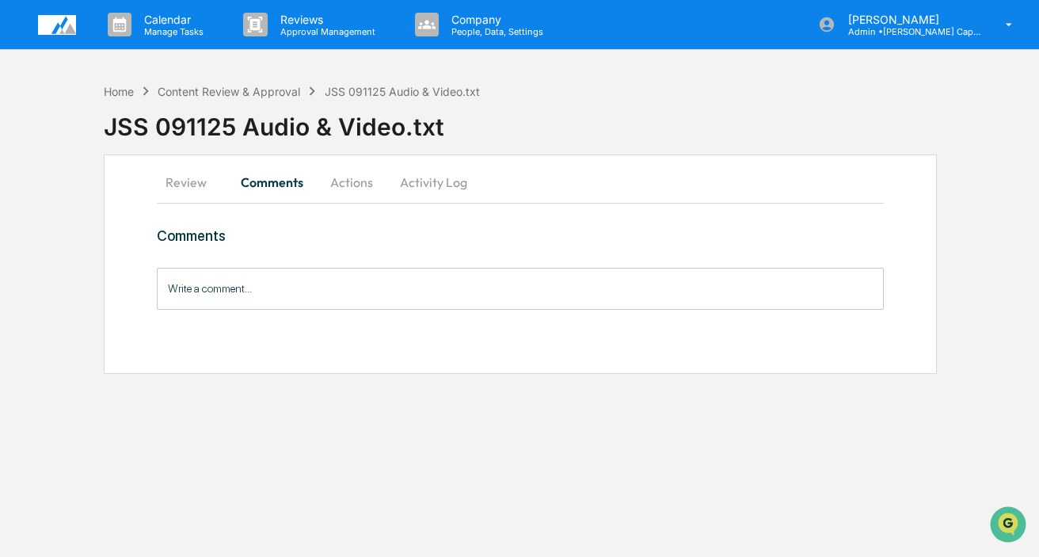
click at [260, 287] on input "Write a comment..." at bounding box center [520, 289] width 727 height 42
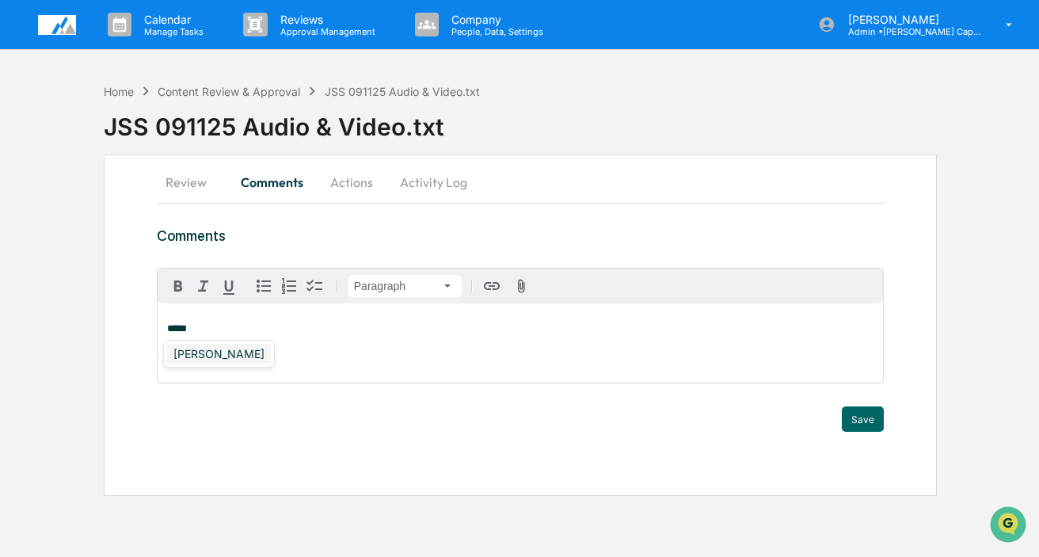
click at [207, 348] on div "[PERSON_NAME]" at bounding box center [219, 354] width 104 height 20
click at [854, 419] on button "Save" at bounding box center [863, 418] width 42 height 25
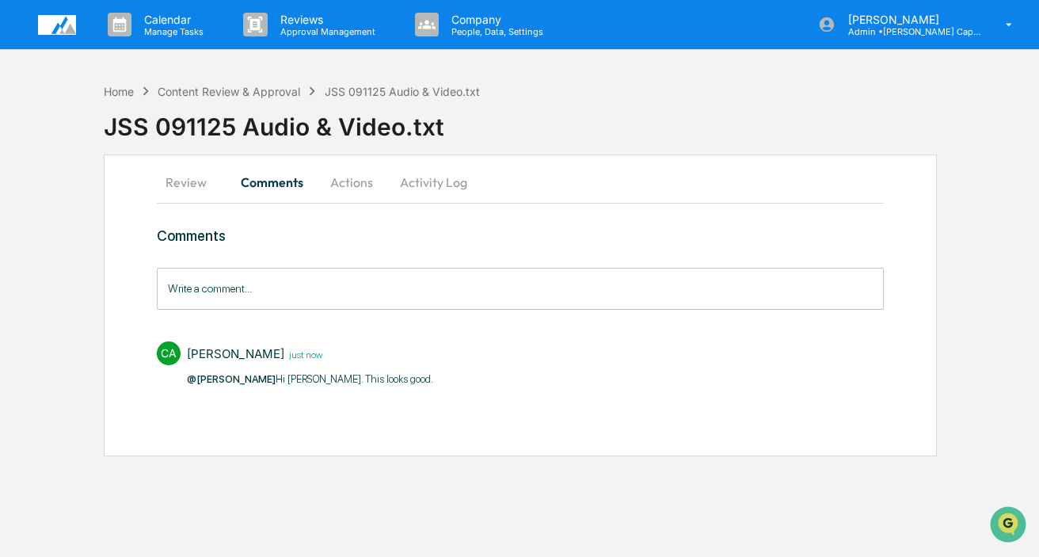
click at [340, 176] on button "Actions" at bounding box center [351, 182] width 71 height 38
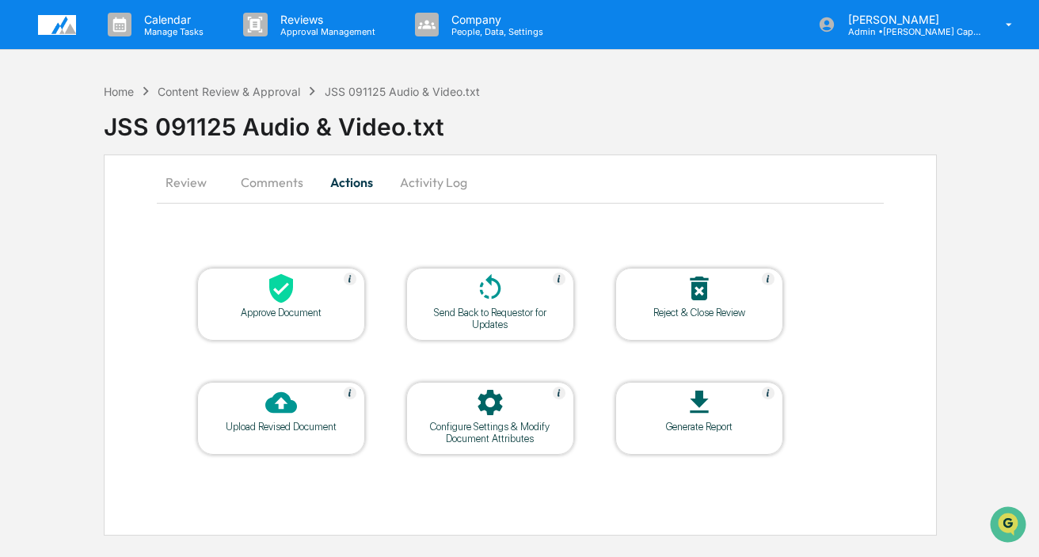
click at [267, 294] on icon at bounding box center [281, 288] width 32 height 32
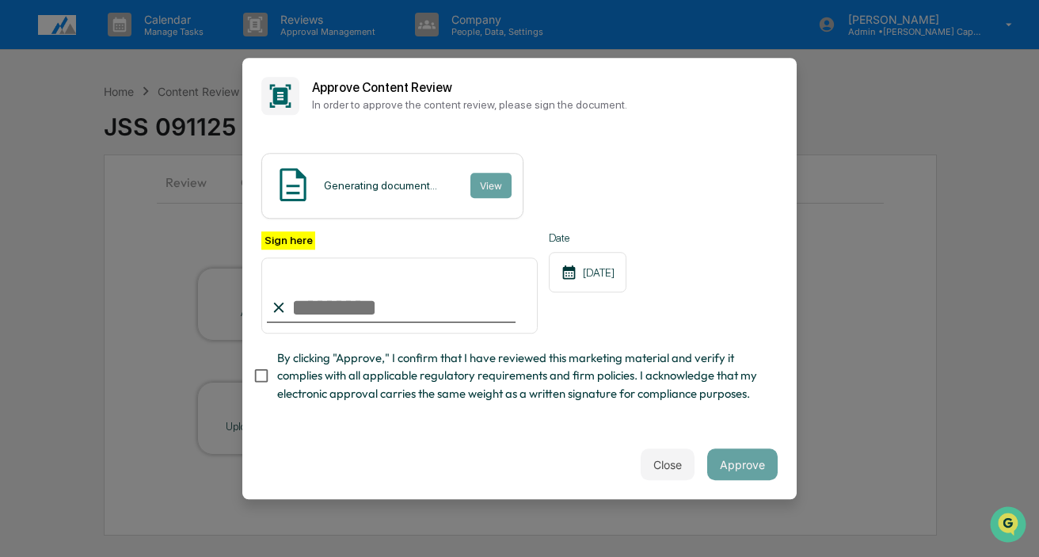
click at [326, 306] on input "Sign here" at bounding box center [399, 295] width 276 height 76
type input "**********"
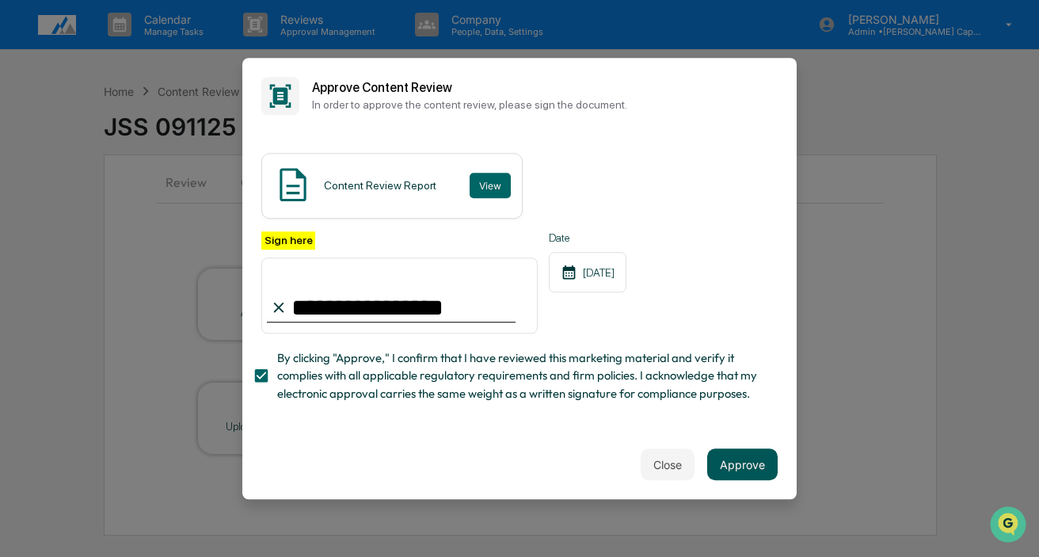
click at [738, 458] on button "Approve" at bounding box center [742, 464] width 70 height 32
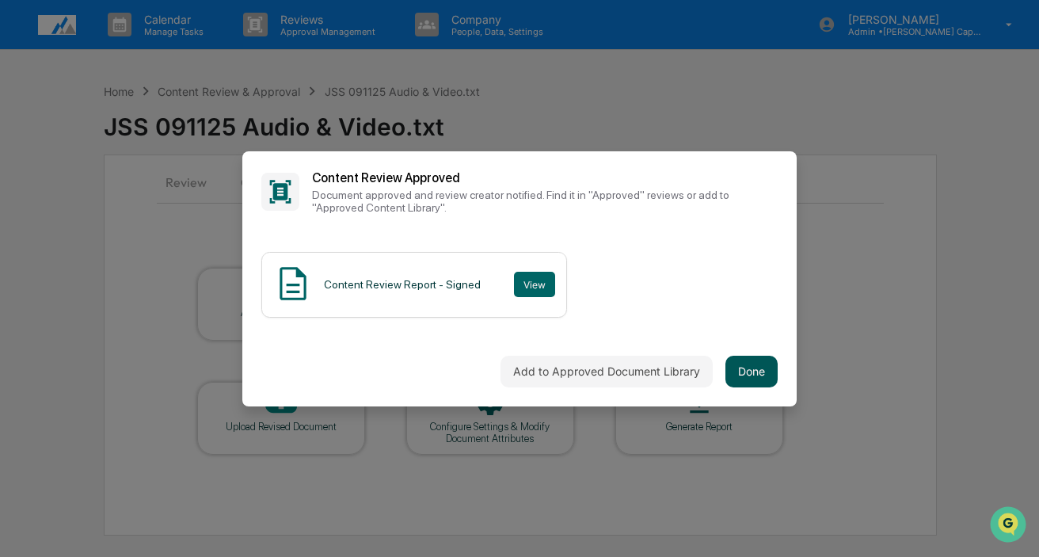
click at [747, 367] on button "Done" at bounding box center [751, 371] width 52 height 32
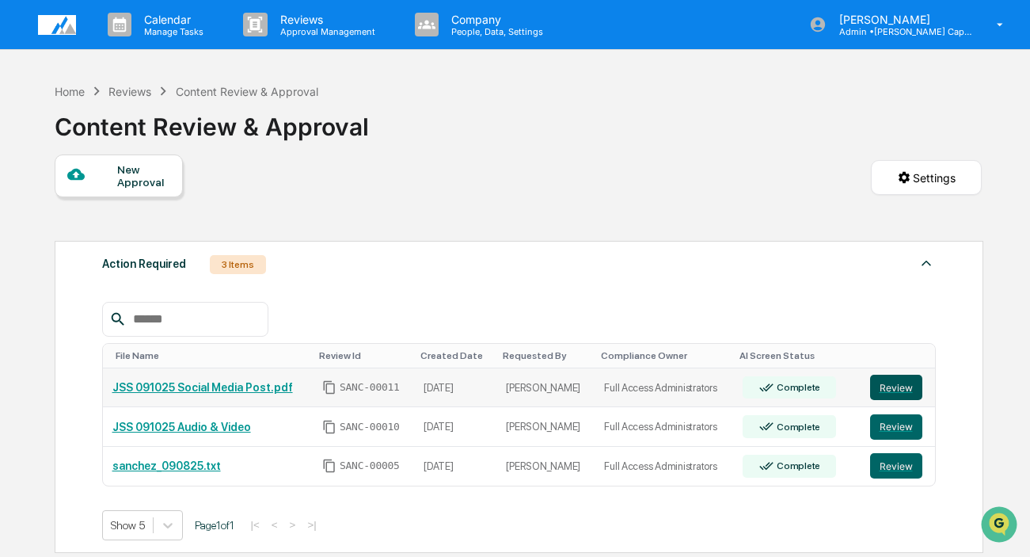
click at [899, 386] on button "Review" at bounding box center [896, 386] width 52 height 25
click at [899, 422] on button "Review" at bounding box center [896, 426] width 52 height 25
click at [880, 462] on button "Review" at bounding box center [896, 465] width 52 height 25
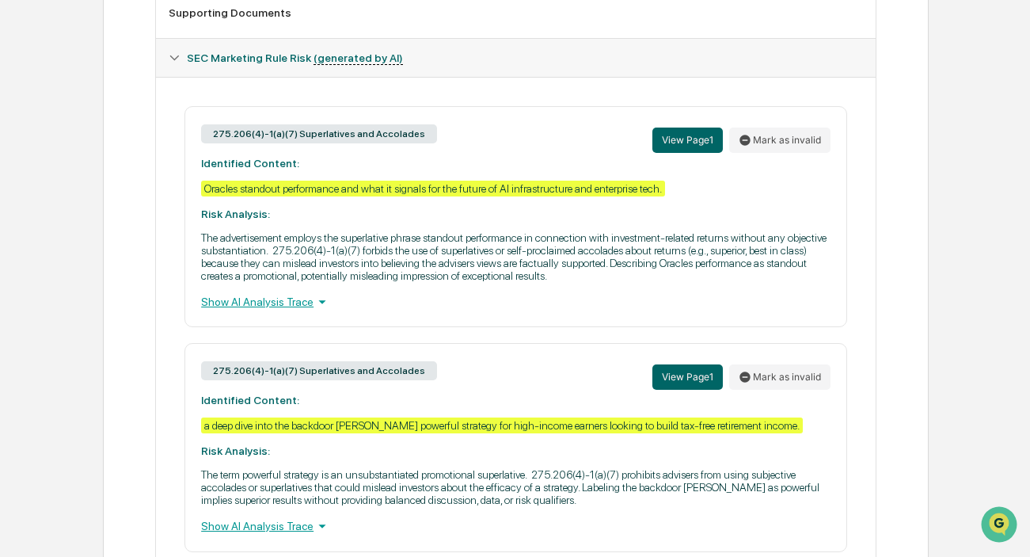
scroll to position [903, 0]
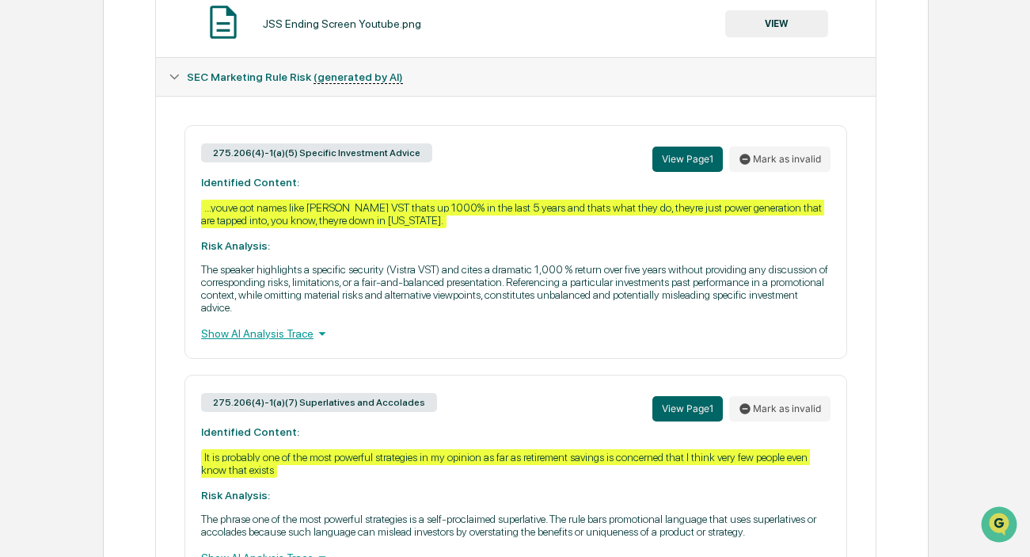
scroll to position [751, 0]
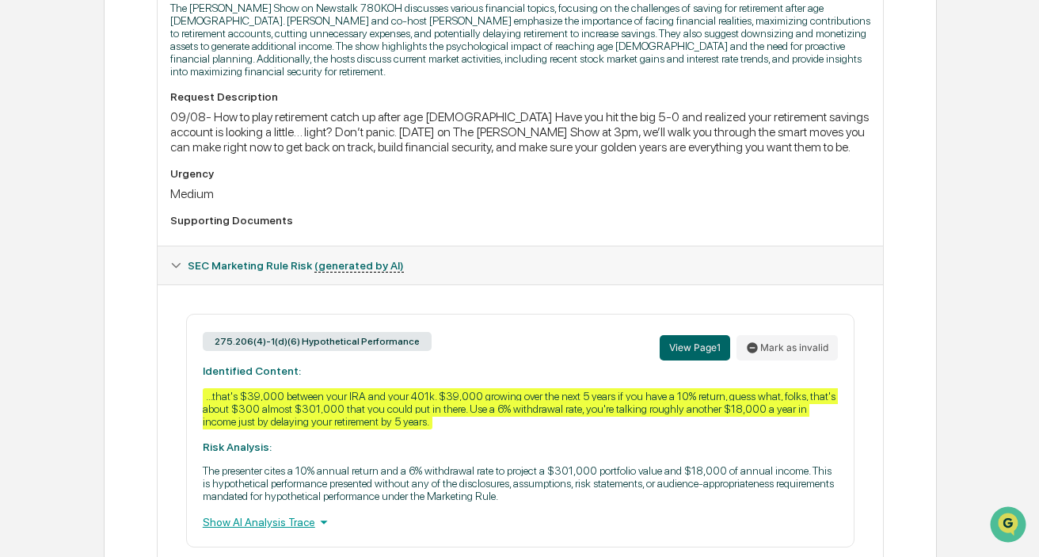
scroll to position [475, 0]
